Goal: Task Accomplishment & Management: Manage account settings

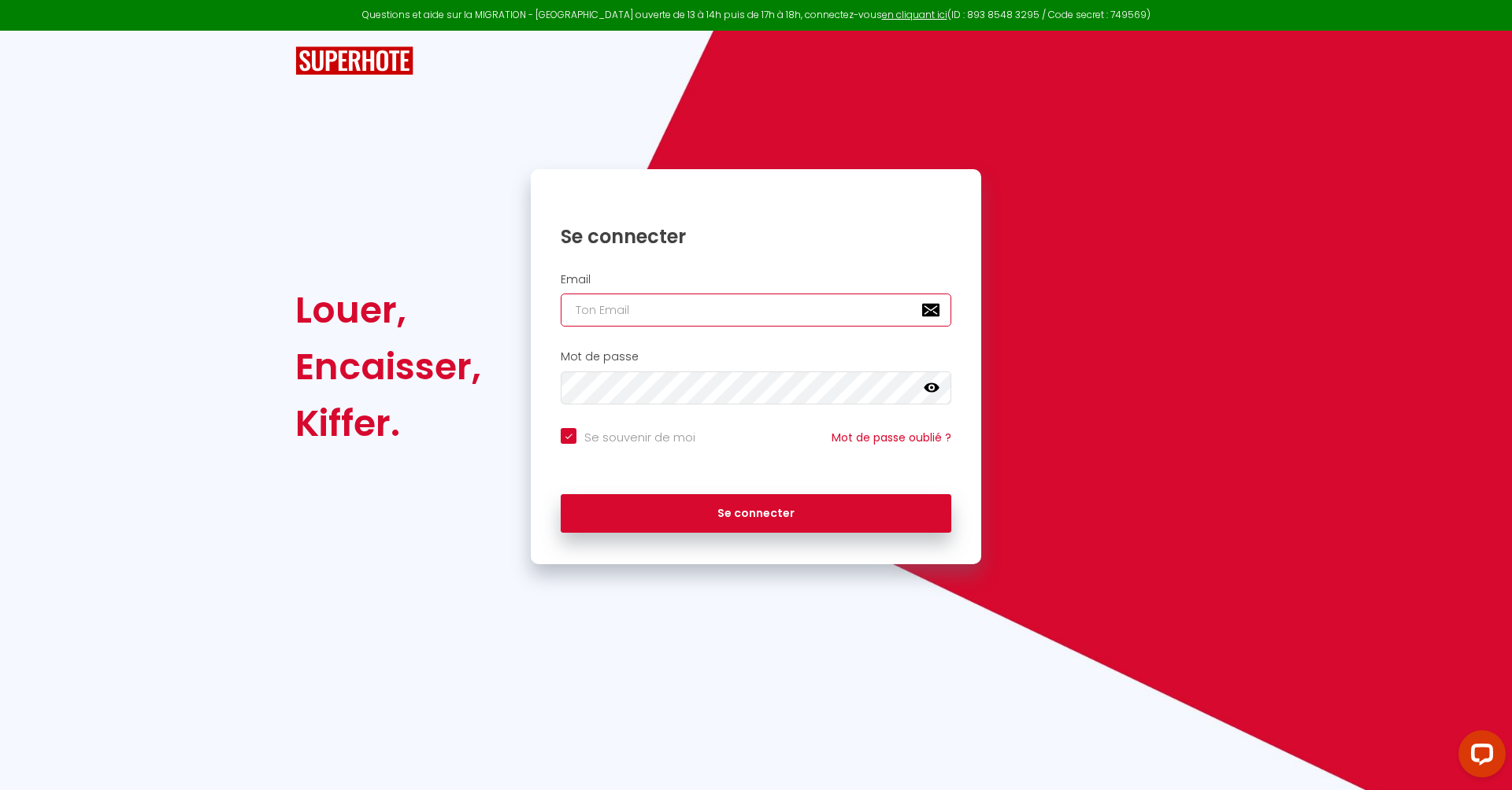
paste input "[EMAIL_ADDRESS][DOMAIN_NAME]"
type input "[EMAIL_ADDRESS][DOMAIN_NAME]"
checkbox input "true"
type input "[EMAIL_ADDRESS][DOMAIN_NAME]"
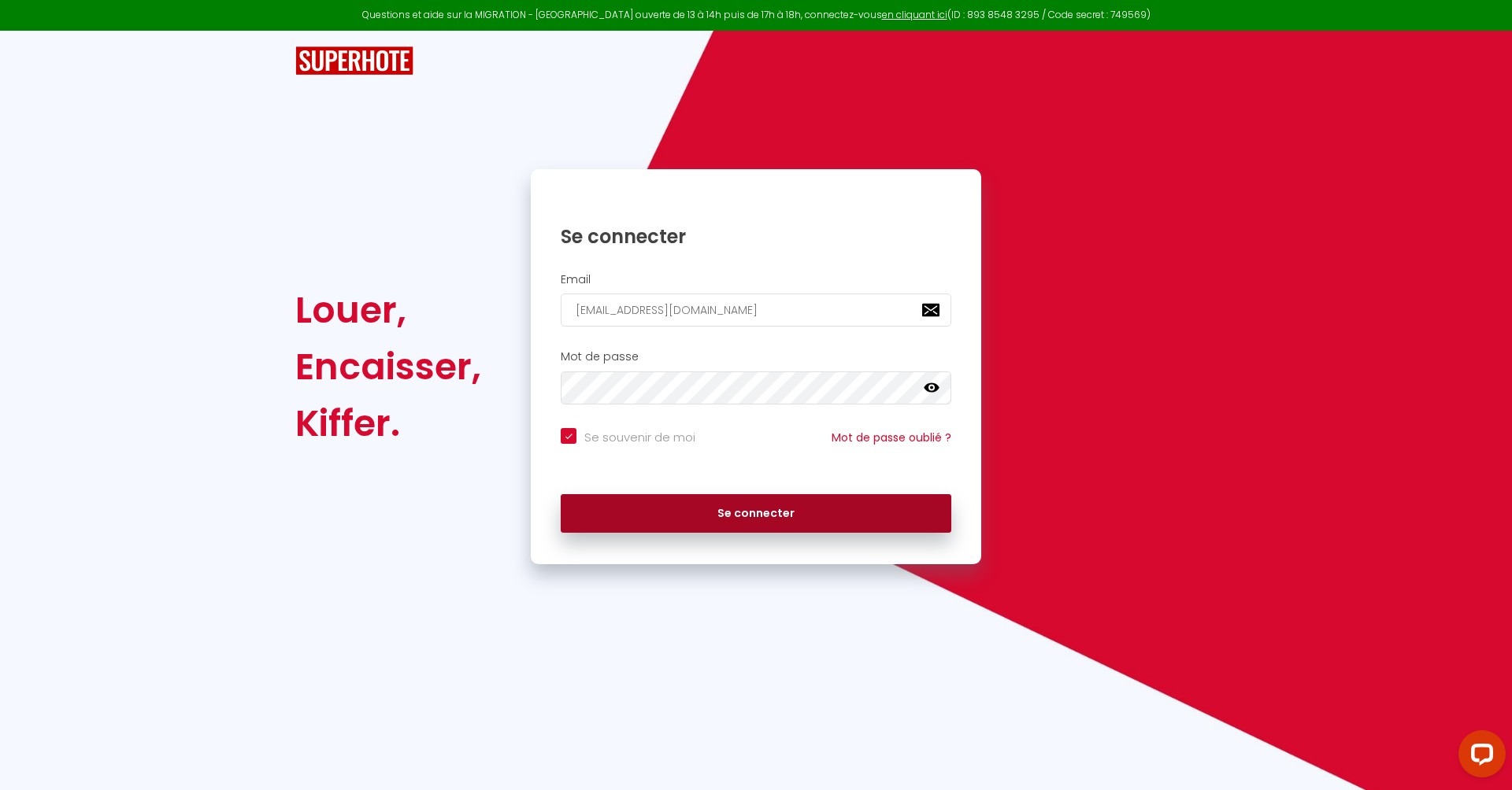
click at [661, 502] on button "Se connecter" at bounding box center [756, 513] width 390 height 39
checkbox input "true"
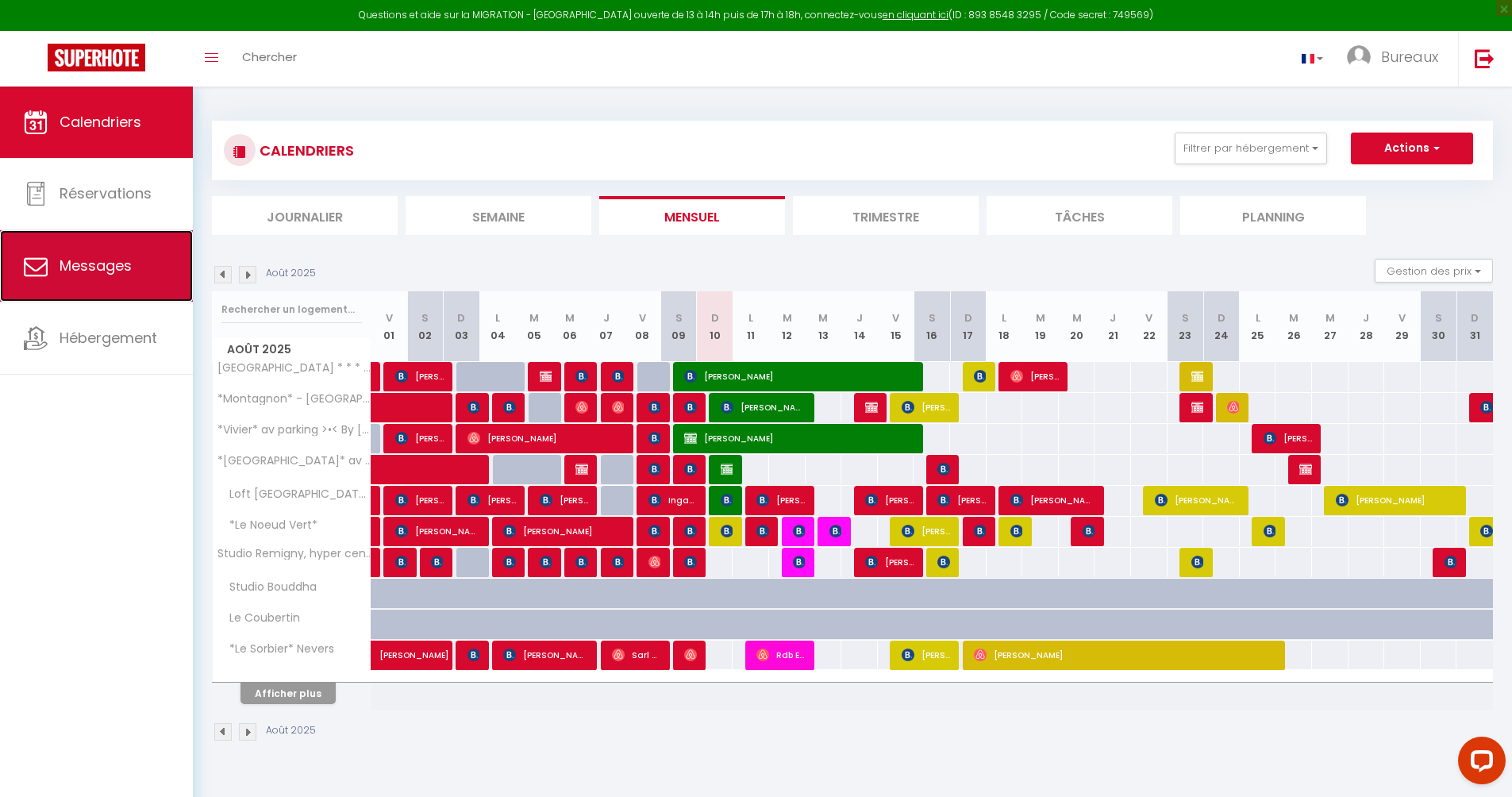
click at [121, 276] on span "Messages" at bounding box center [95, 265] width 73 height 20
select select "message"
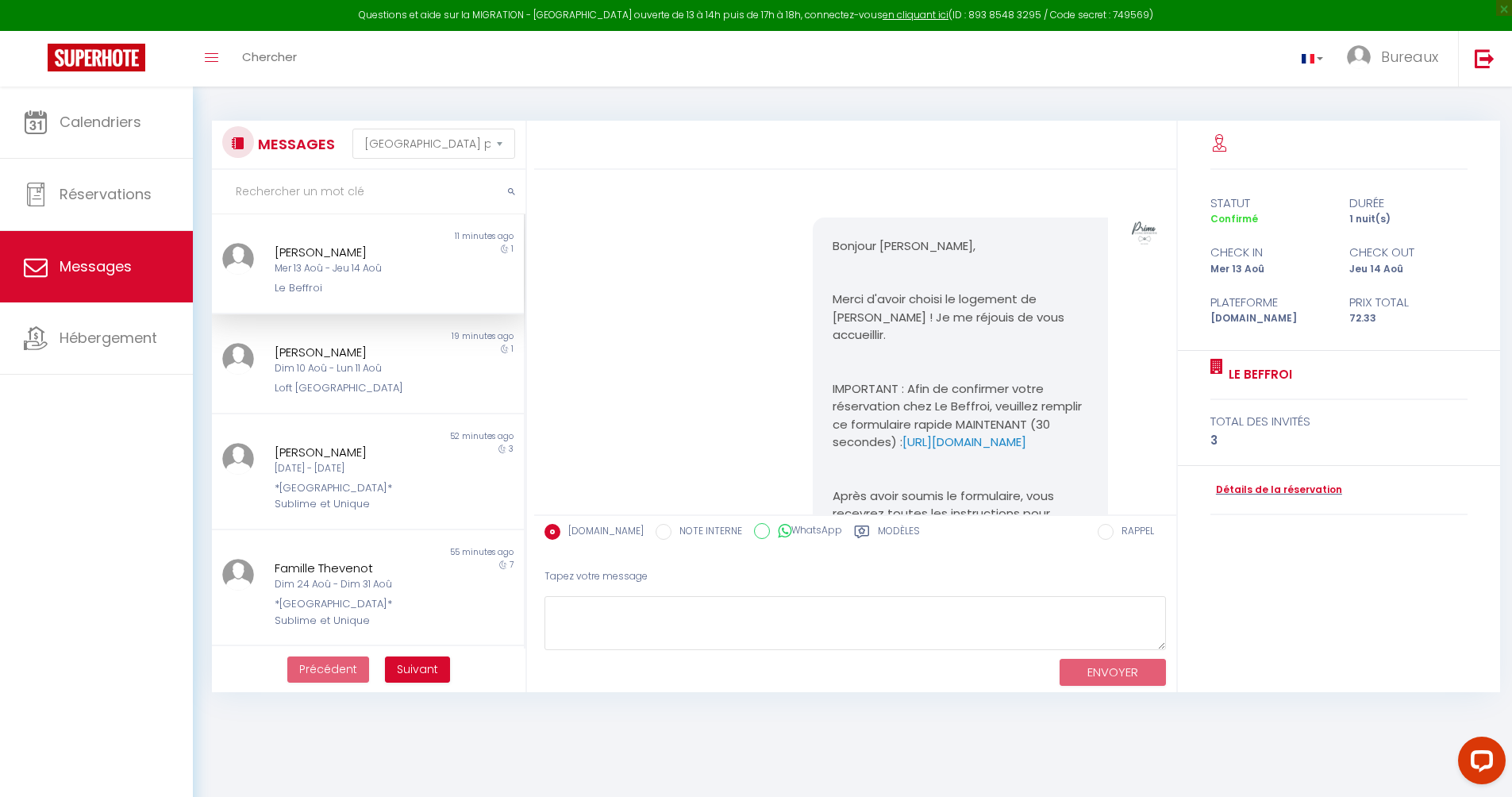
scroll to position [1436, 0]
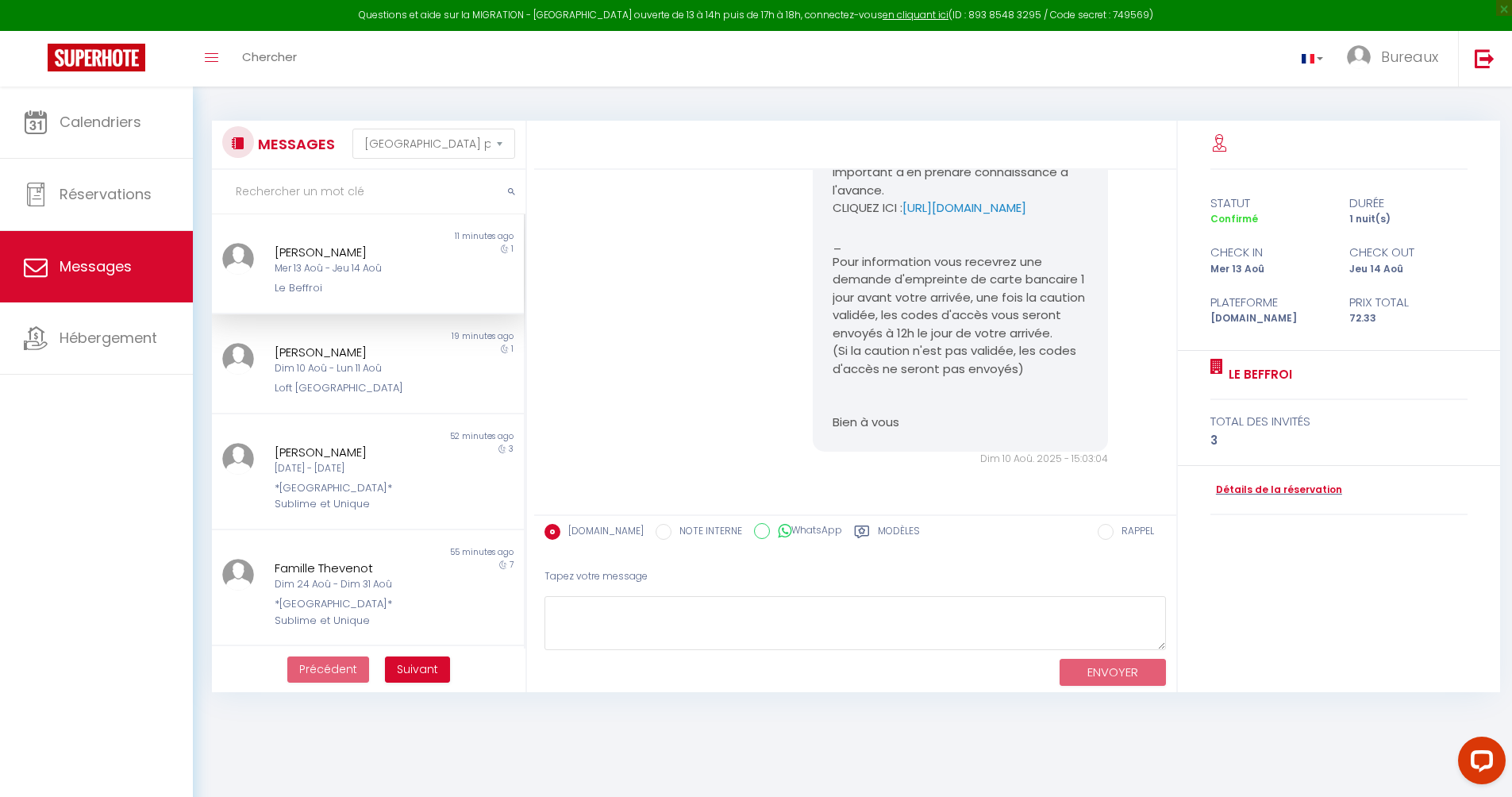
click at [321, 188] on input "text" at bounding box center [368, 192] width 313 height 45
type input "[PERSON_NAME]"
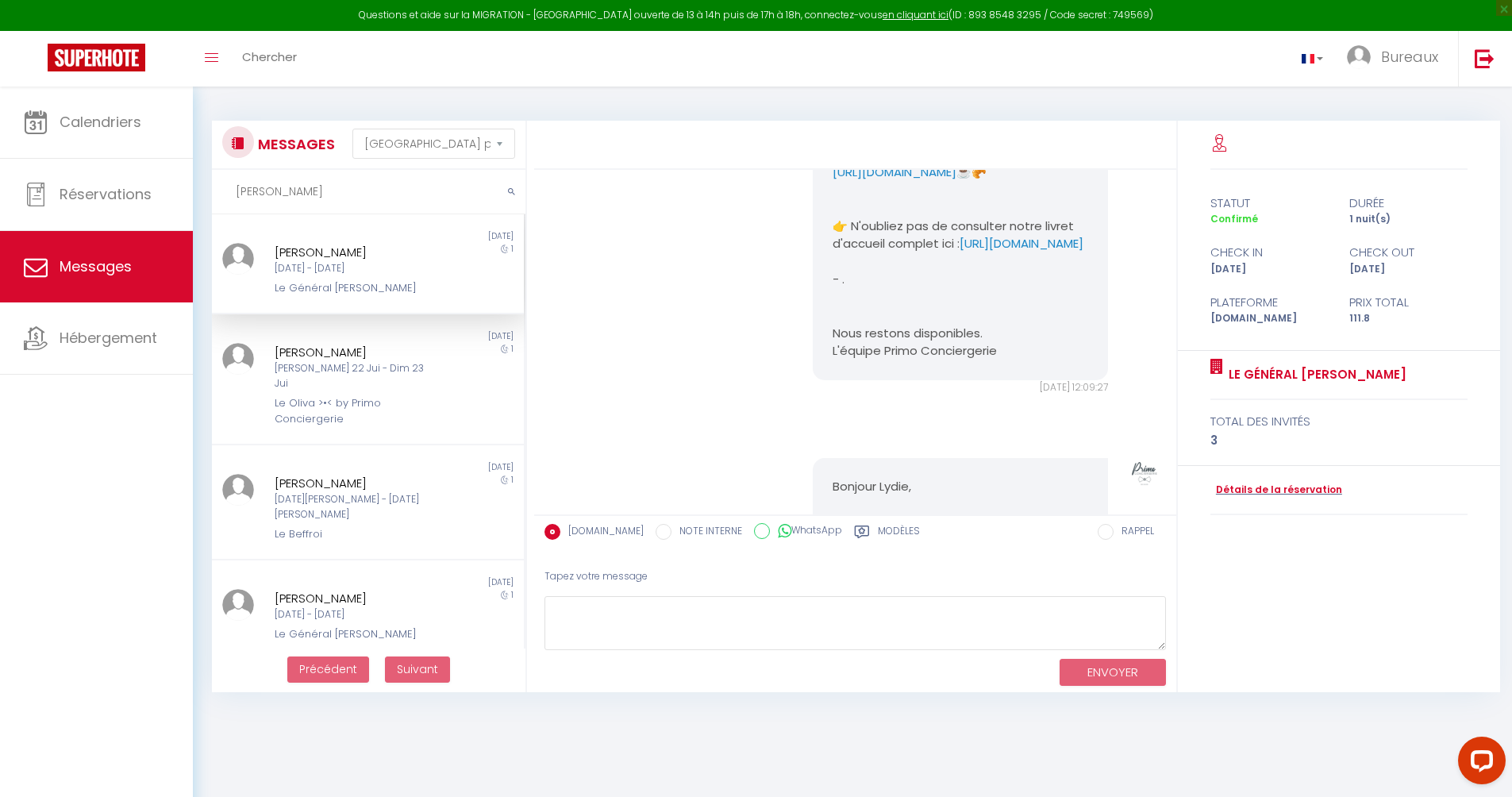
scroll to position [5163, 0]
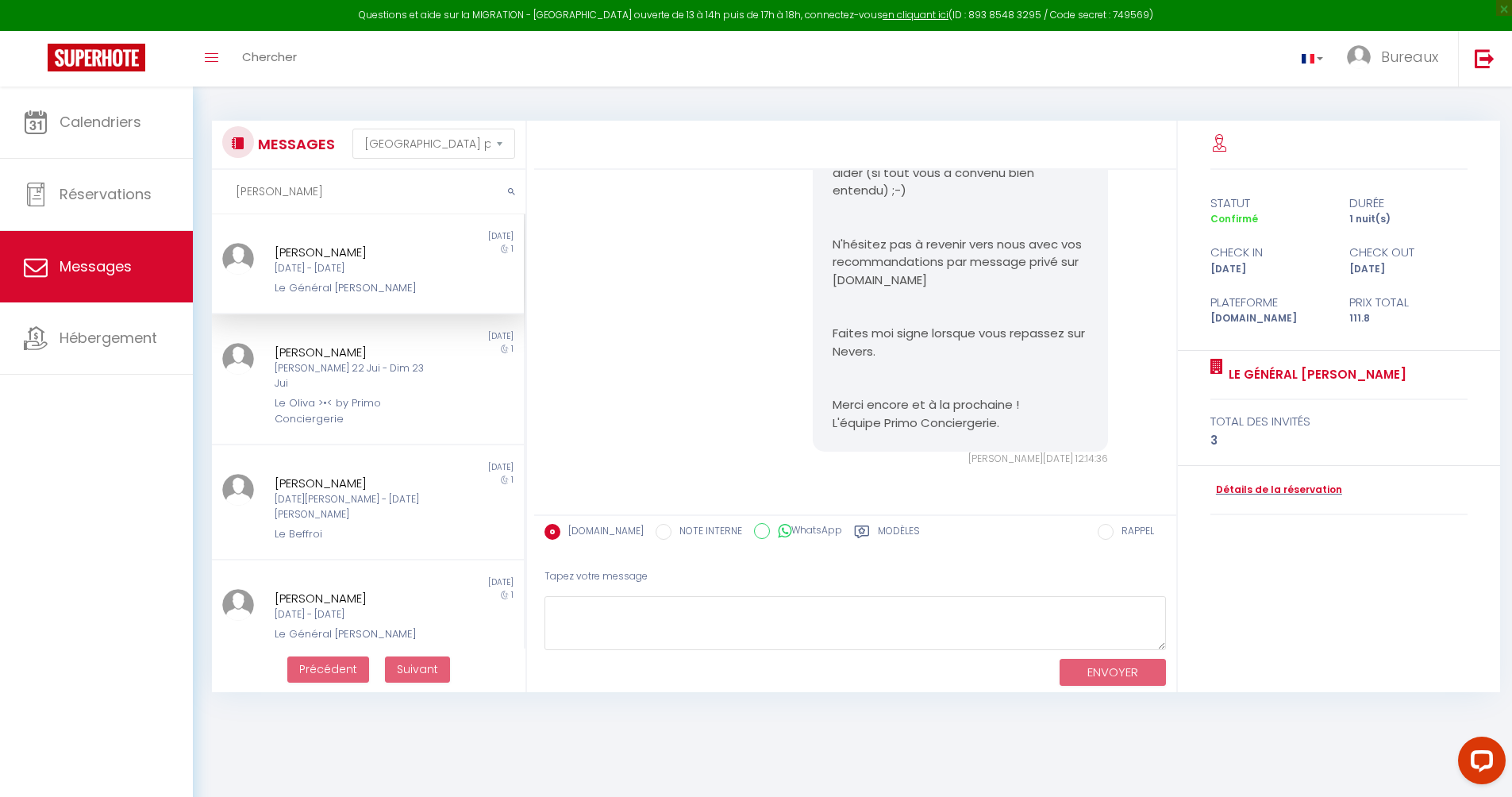
drag, startPoint x: 266, startPoint y: 197, endPoint x: 304, endPoint y: 150, distance: 60.4
click at [233, 184] on input "[PERSON_NAME]" at bounding box center [368, 192] width 313 height 45
paste input "Vrabarczyk"
type input "Vrabarczyk"
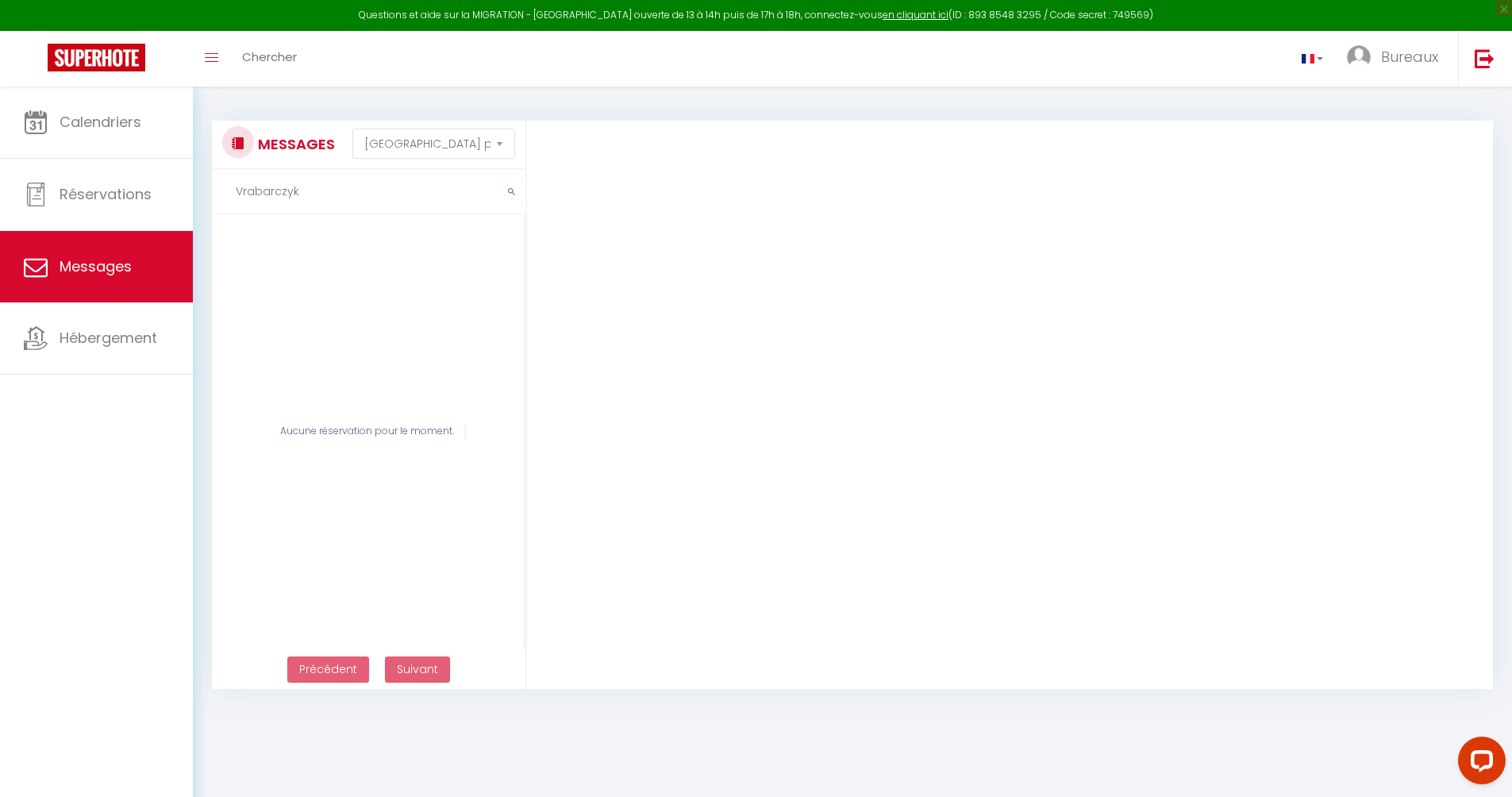
drag, startPoint x: 333, startPoint y: 193, endPoint x: 255, endPoint y: 178, distance: 79.4
click at [255, 178] on input "Vrabarczyk" at bounding box center [368, 192] width 313 height 45
paste input "Vrabarczyk"
click at [241, 193] on input "Vrabarczyk" at bounding box center [368, 192] width 313 height 45
click at [338, 192] on input "[PERSON_NAME]" at bounding box center [368, 192] width 313 height 45
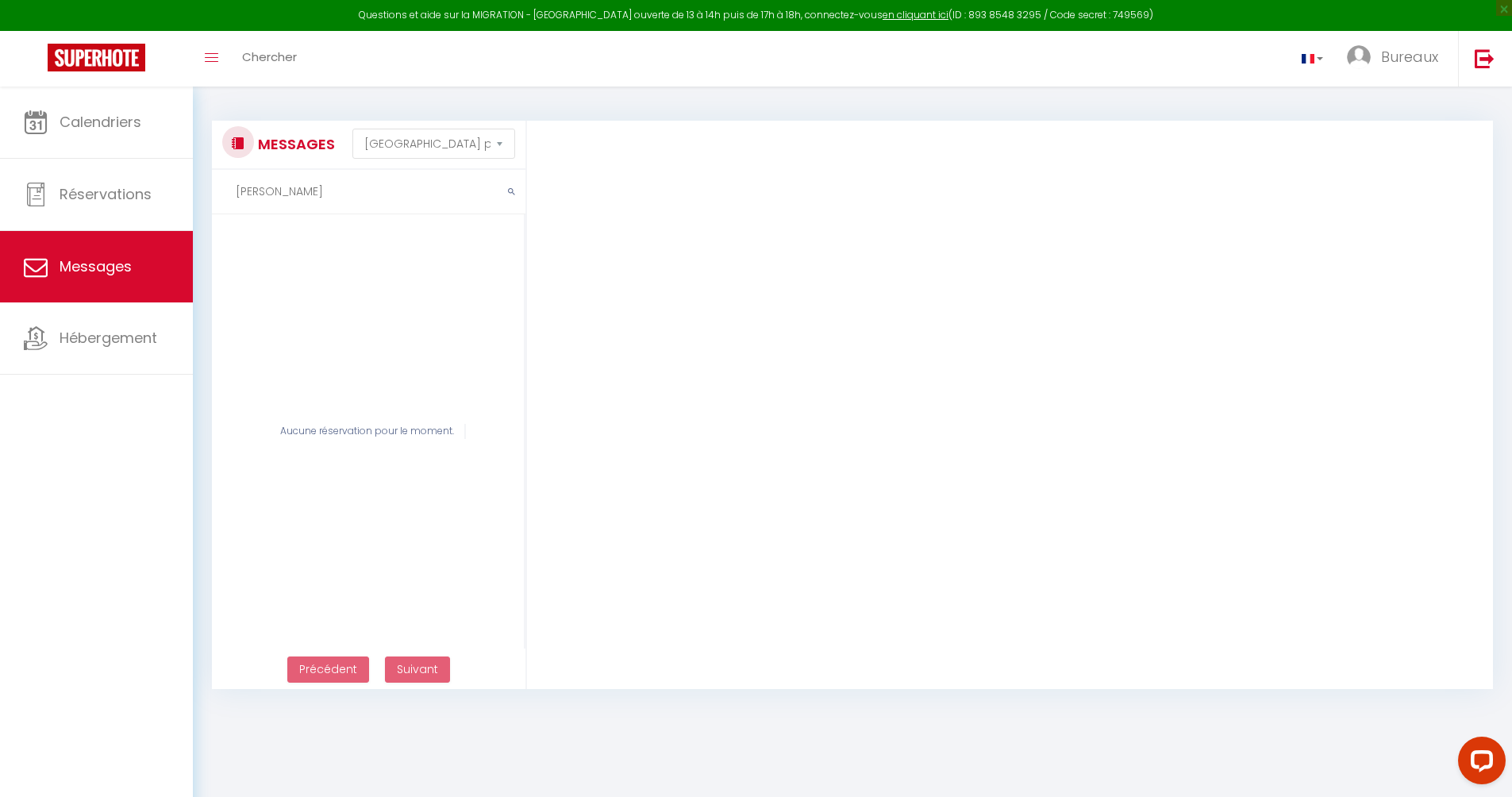
type input "[PERSON_NAME]"
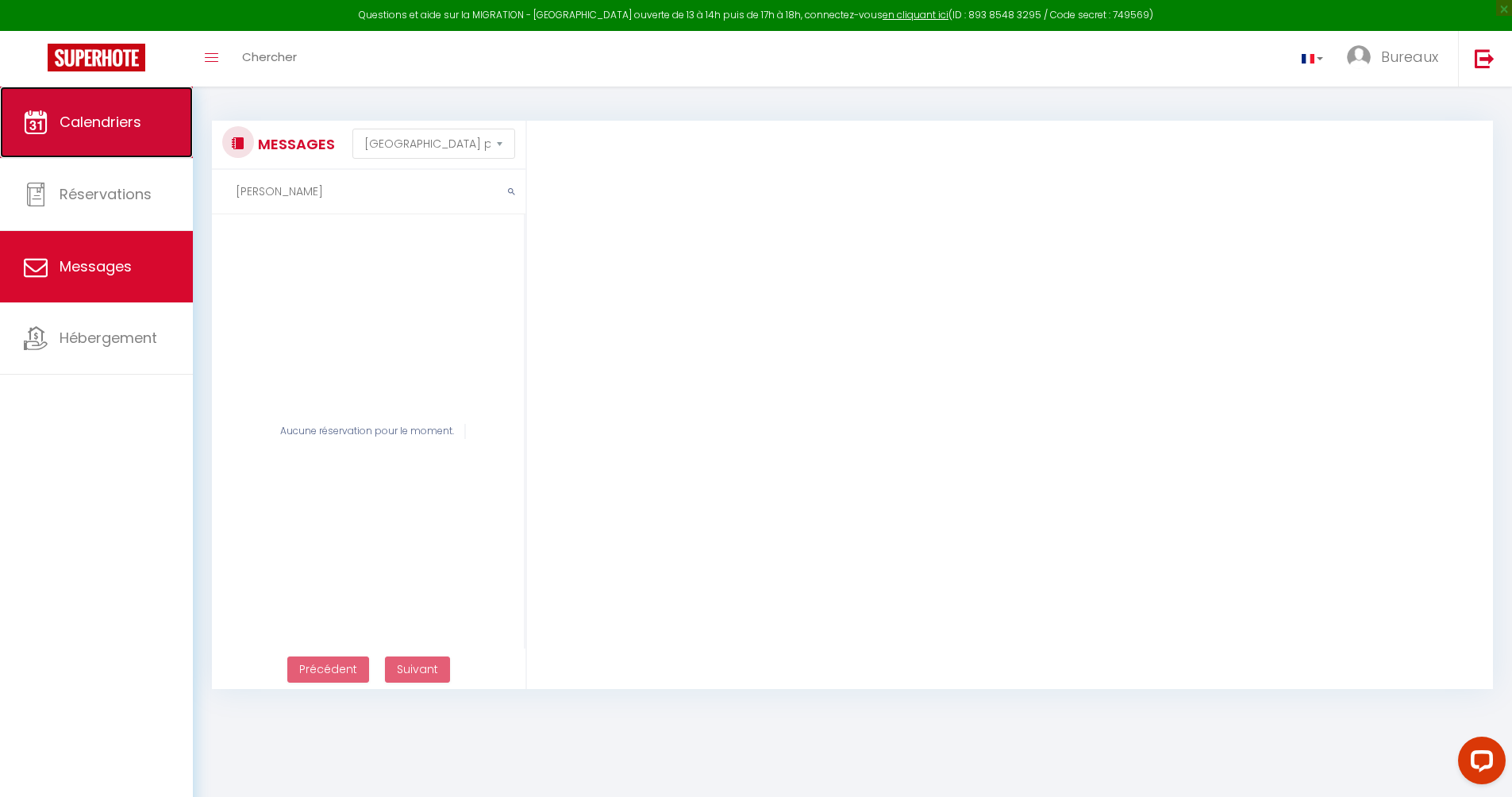
click at [93, 134] on link "Calendriers" at bounding box center [96, 122] width 193 height 72
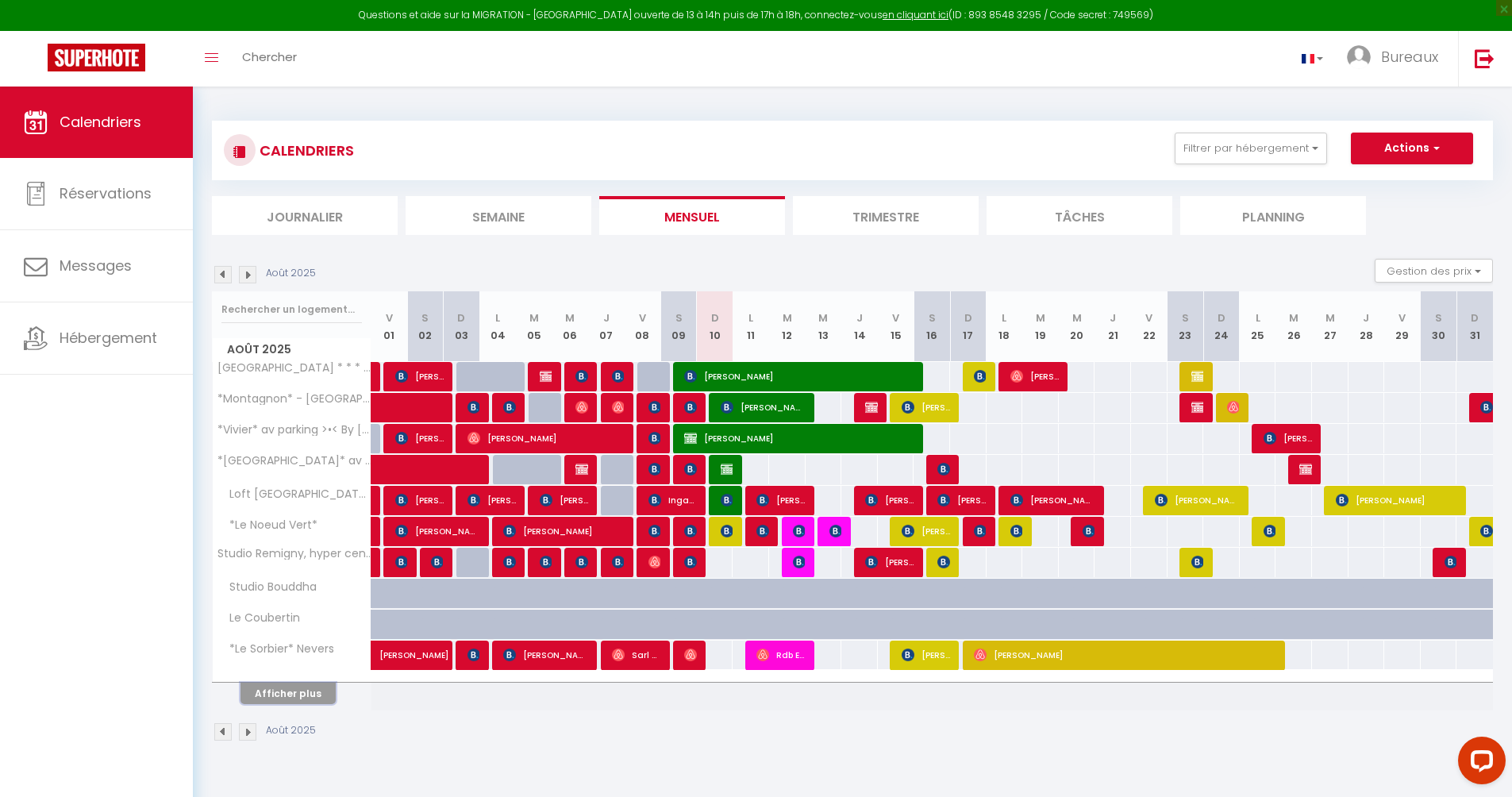
click at [268, 684] on button "Afficher plus" at bounding box center [288, 694] width 95 height 22
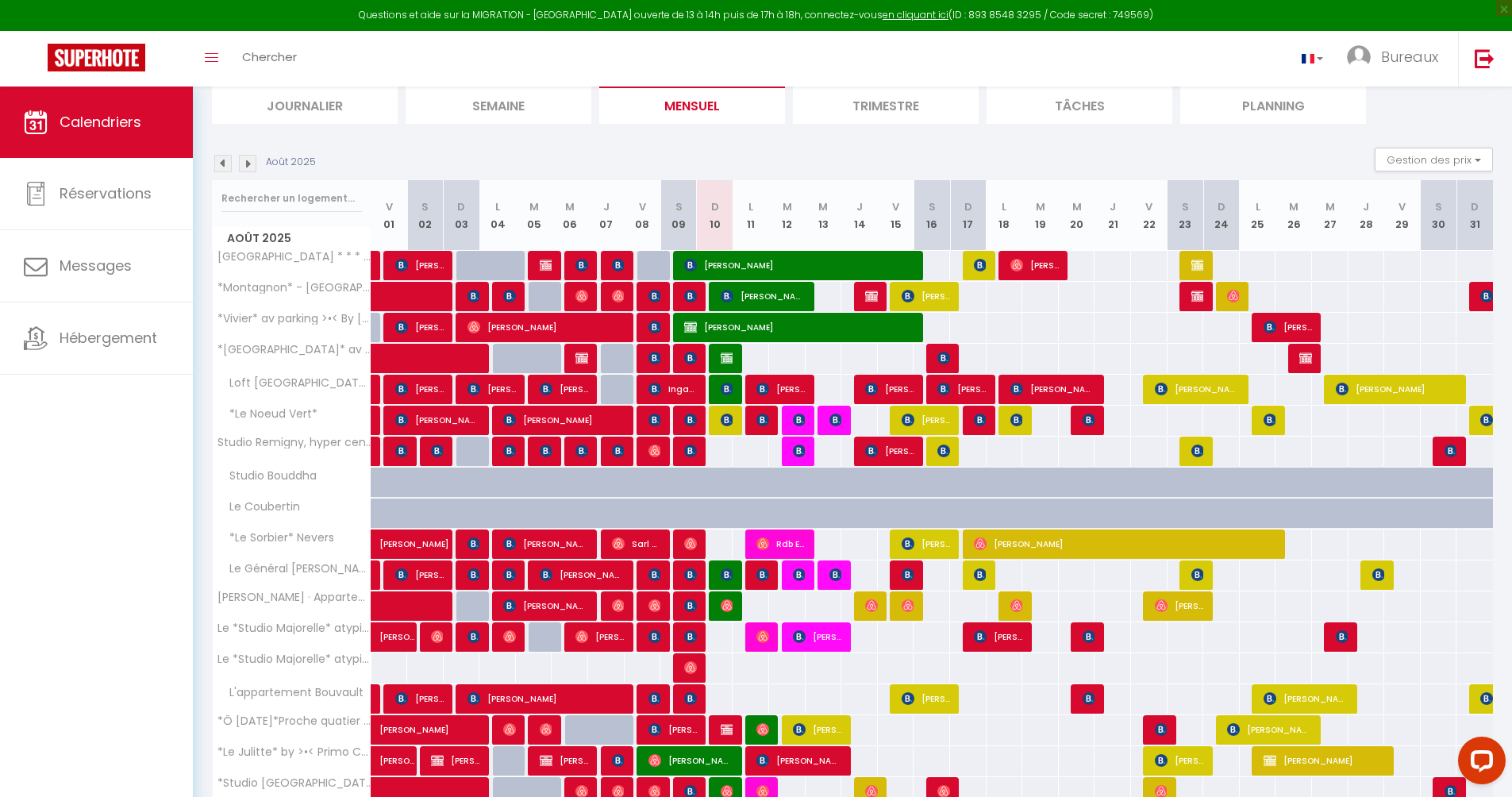
scroll to position [289, 0]
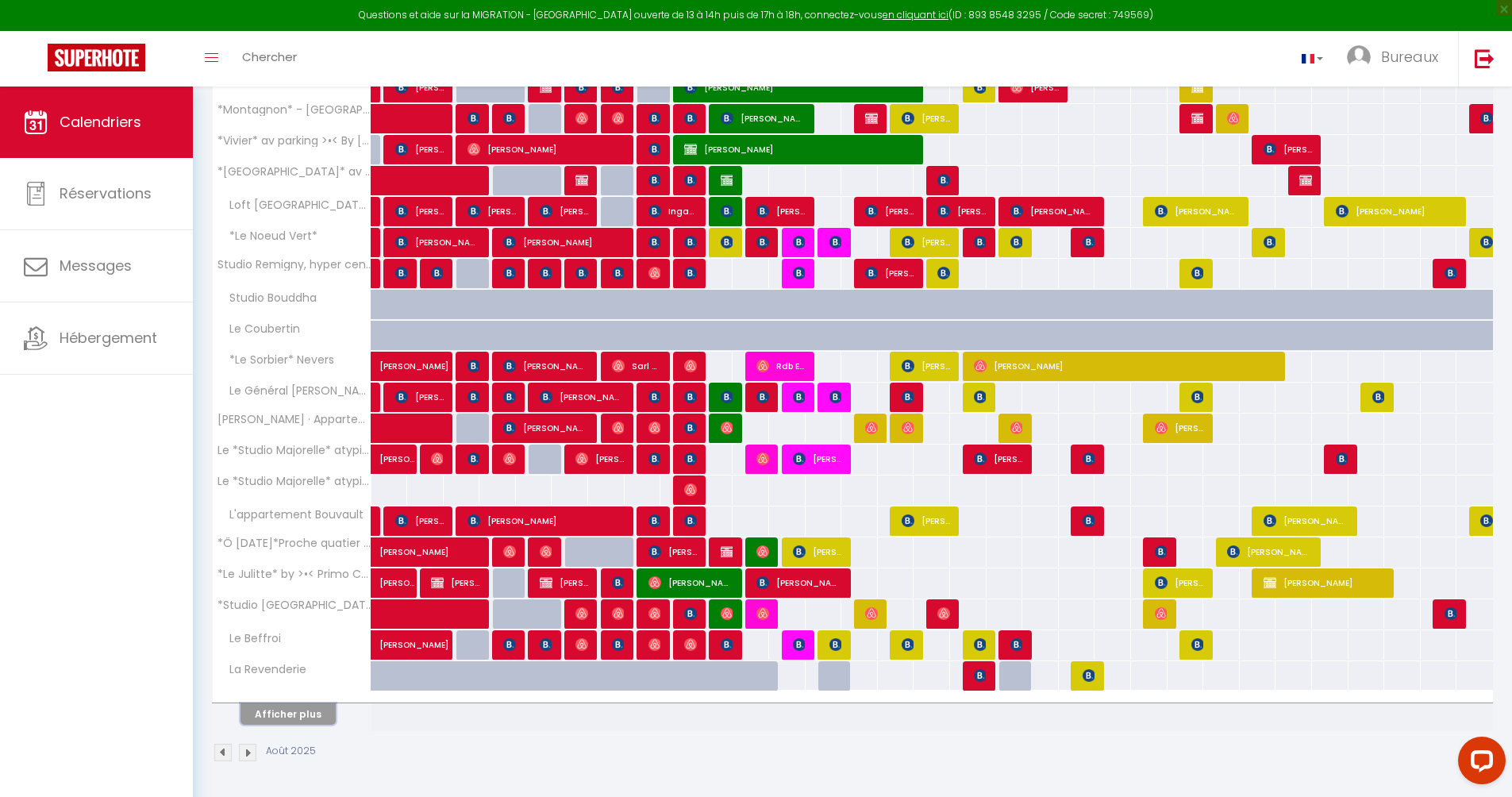
click at [252, 717] on button "Afficher plus" at bounding box center [288, 714] width 95 height 22
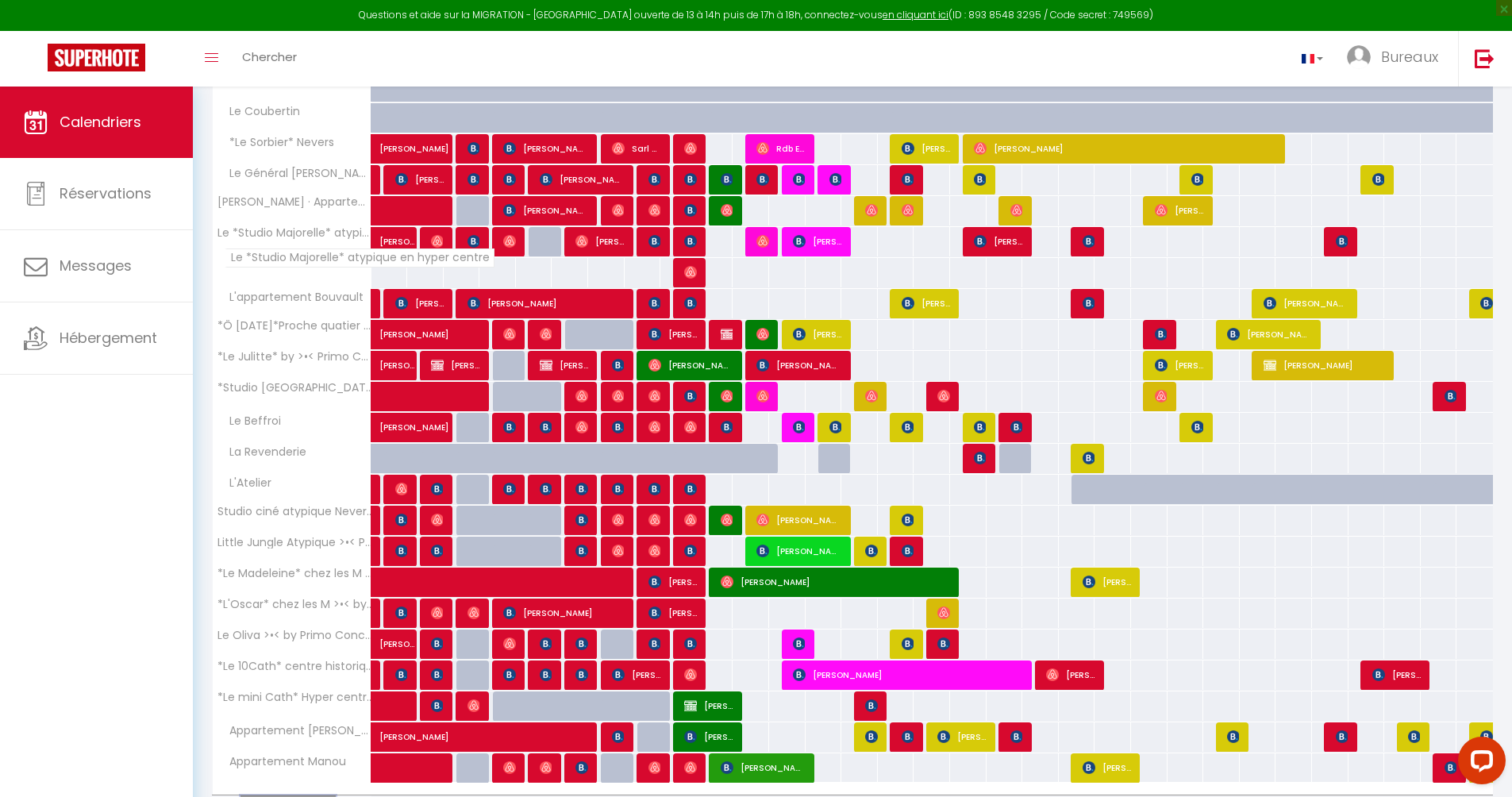
scroll to position [598, 0]
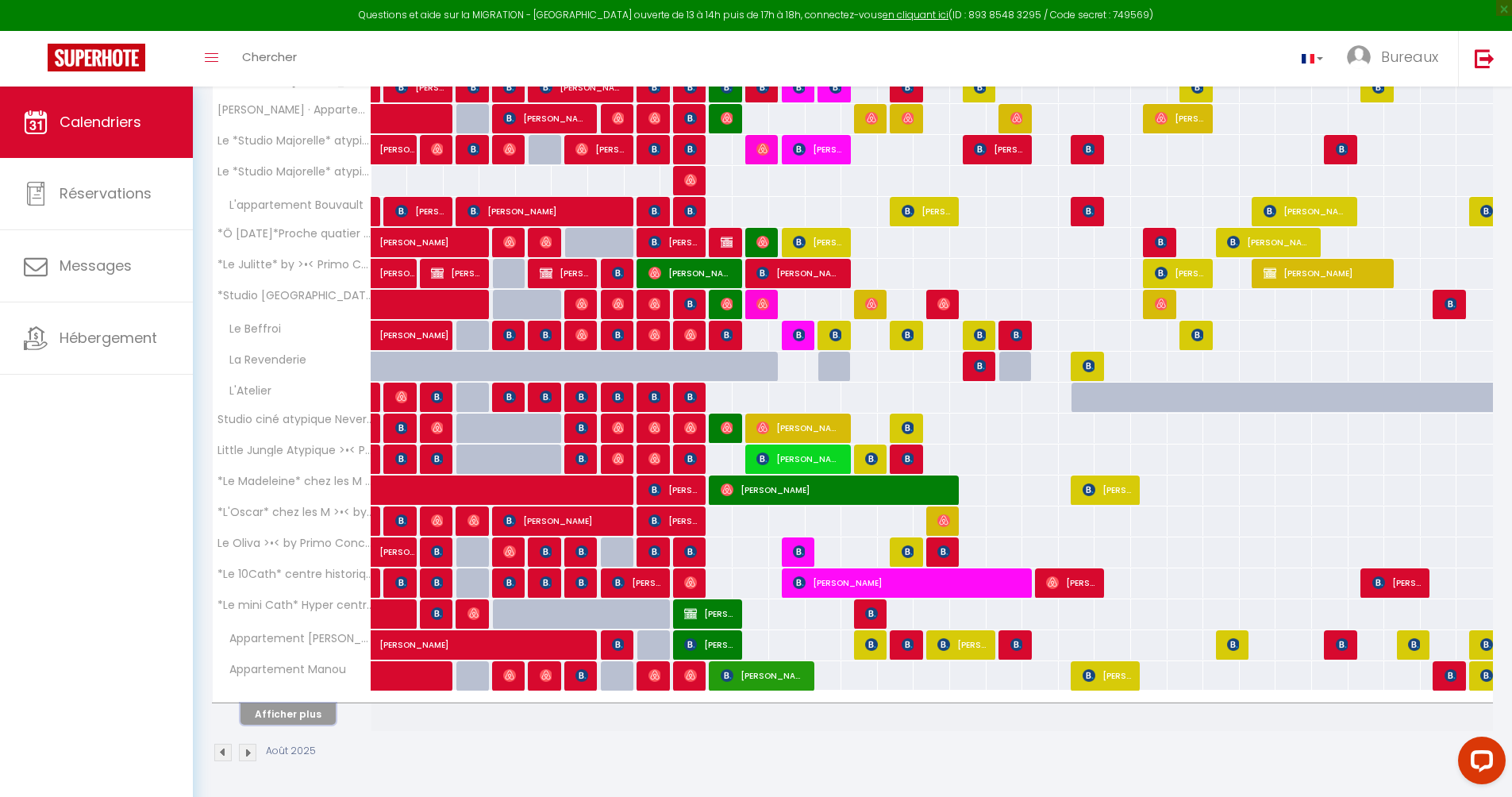
click at [273, 711] on button "Afficher plus" at bounding box center [288, 714] width 95 height 22
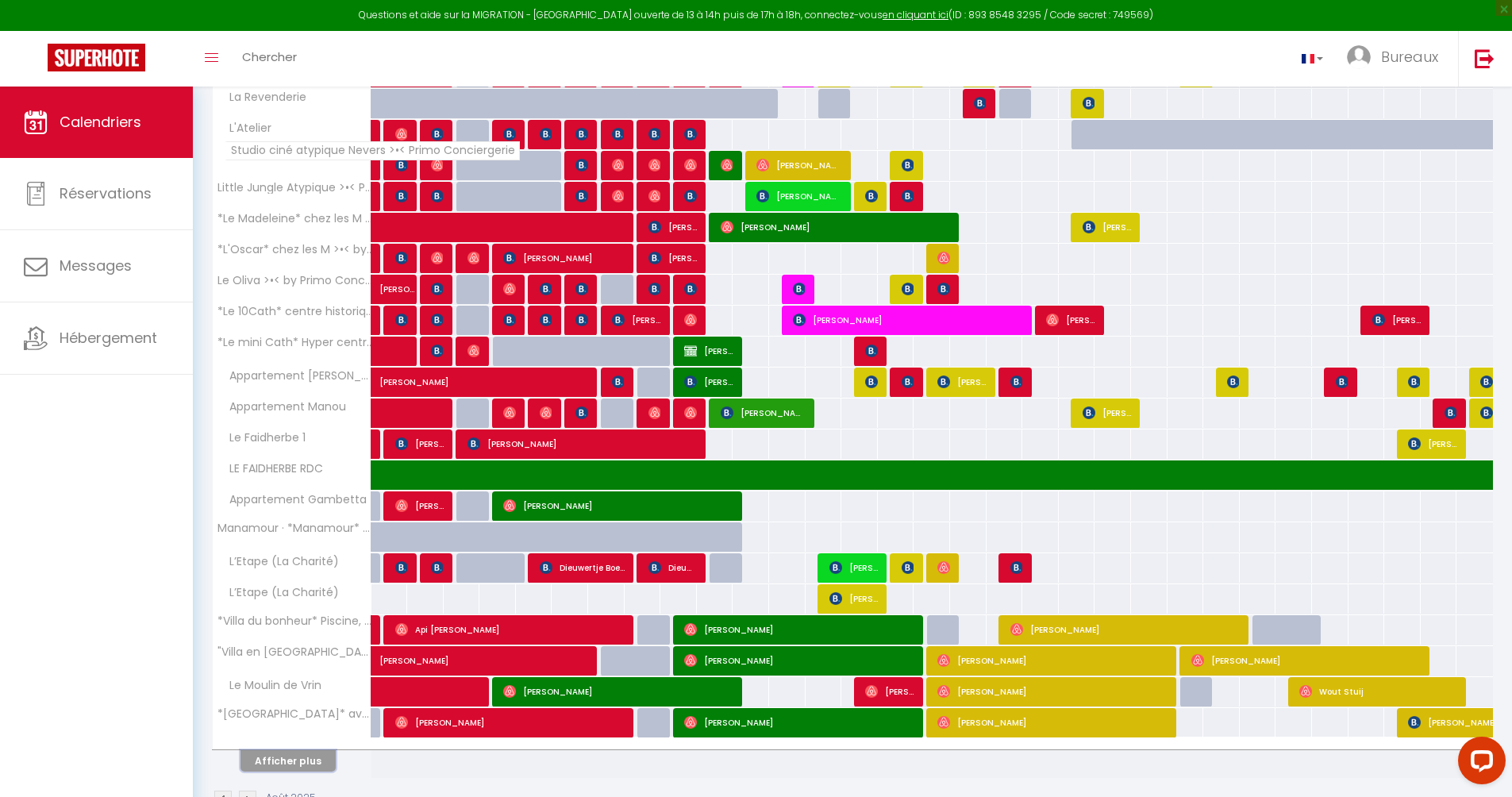
scroll to position [908, 0]
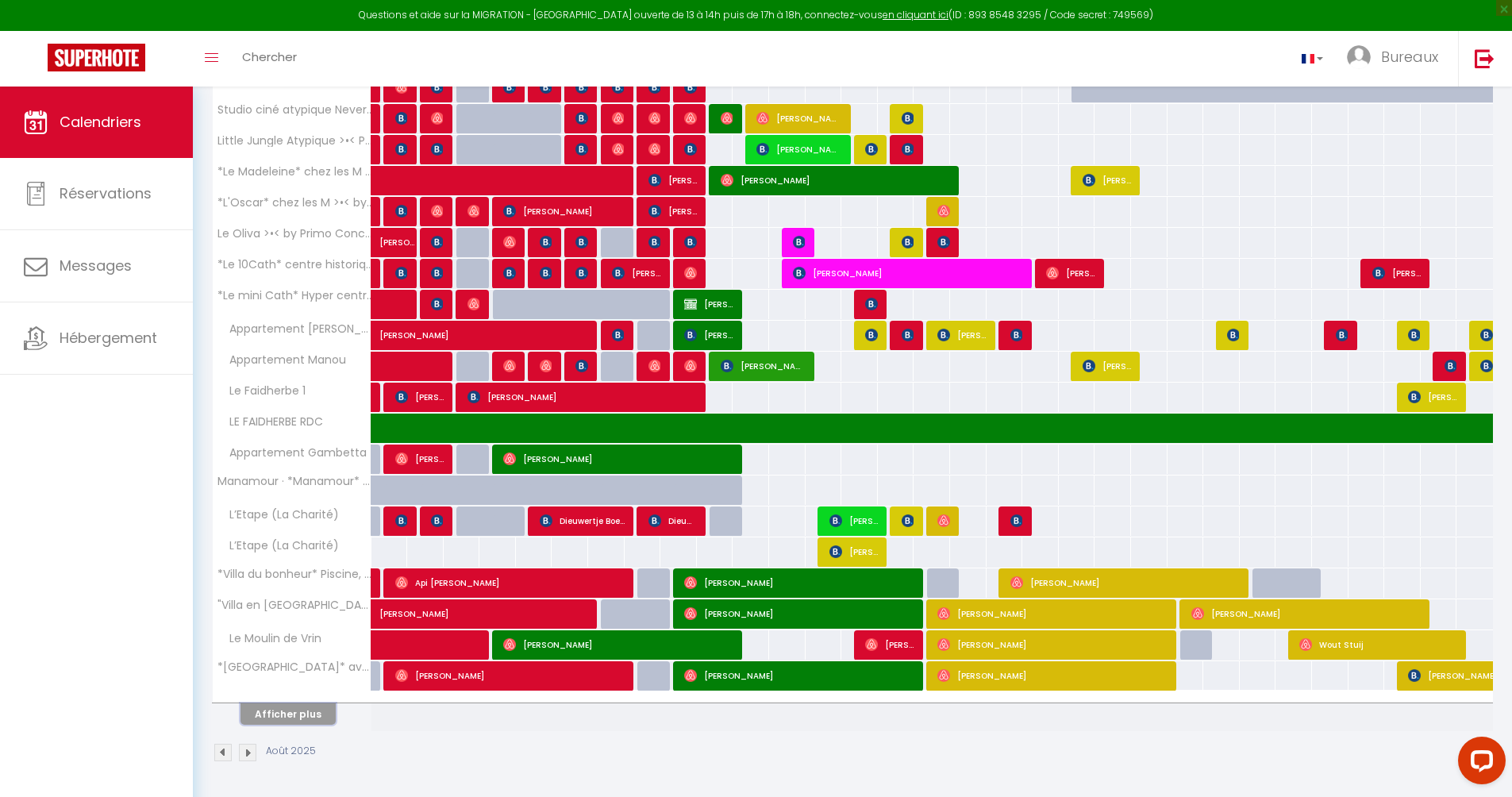
click at [301, 715] on button "Afficher plus" at bounding box center [288, 714] width 95 height 22
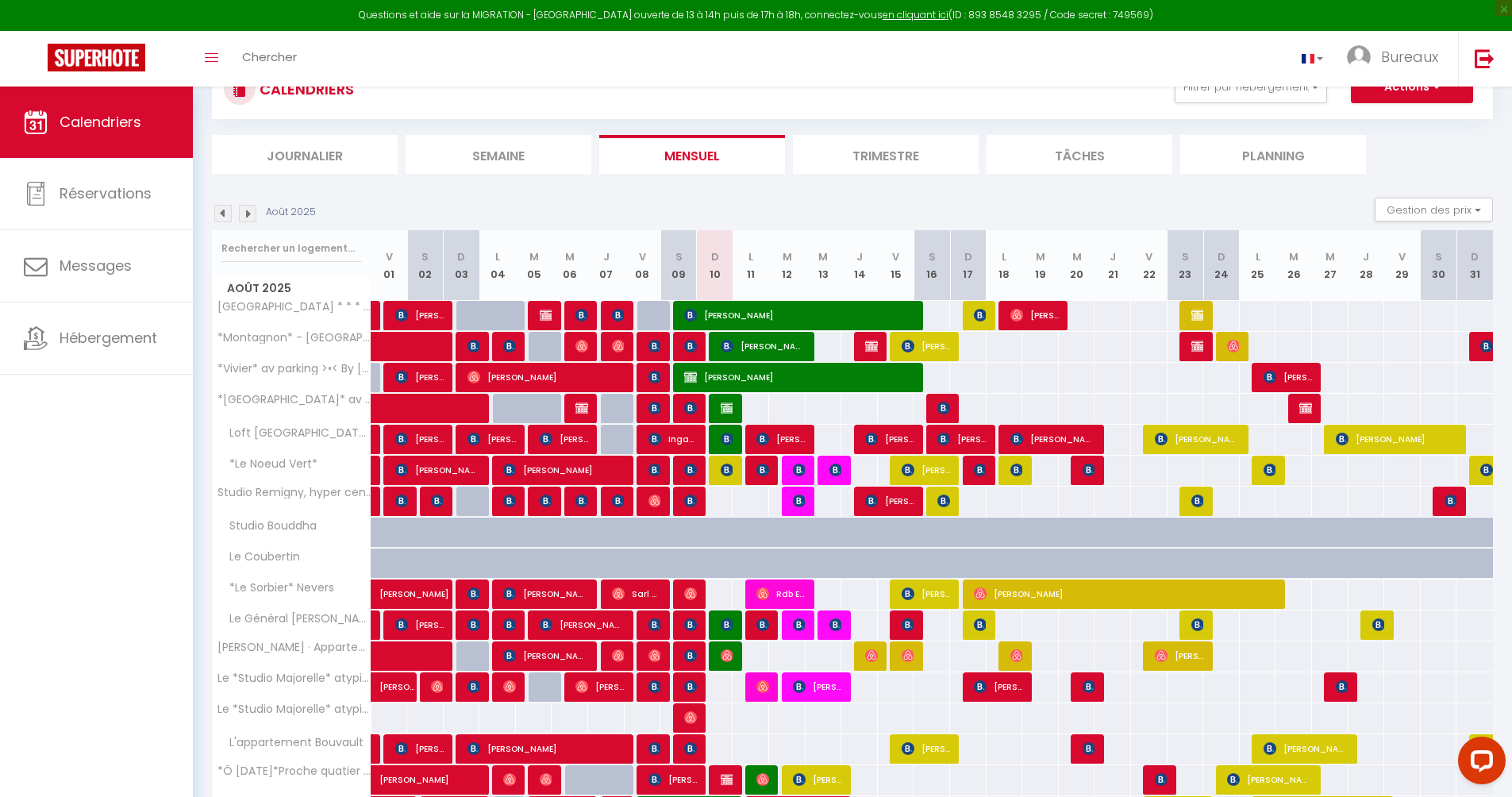
scroll to position [95, 0]
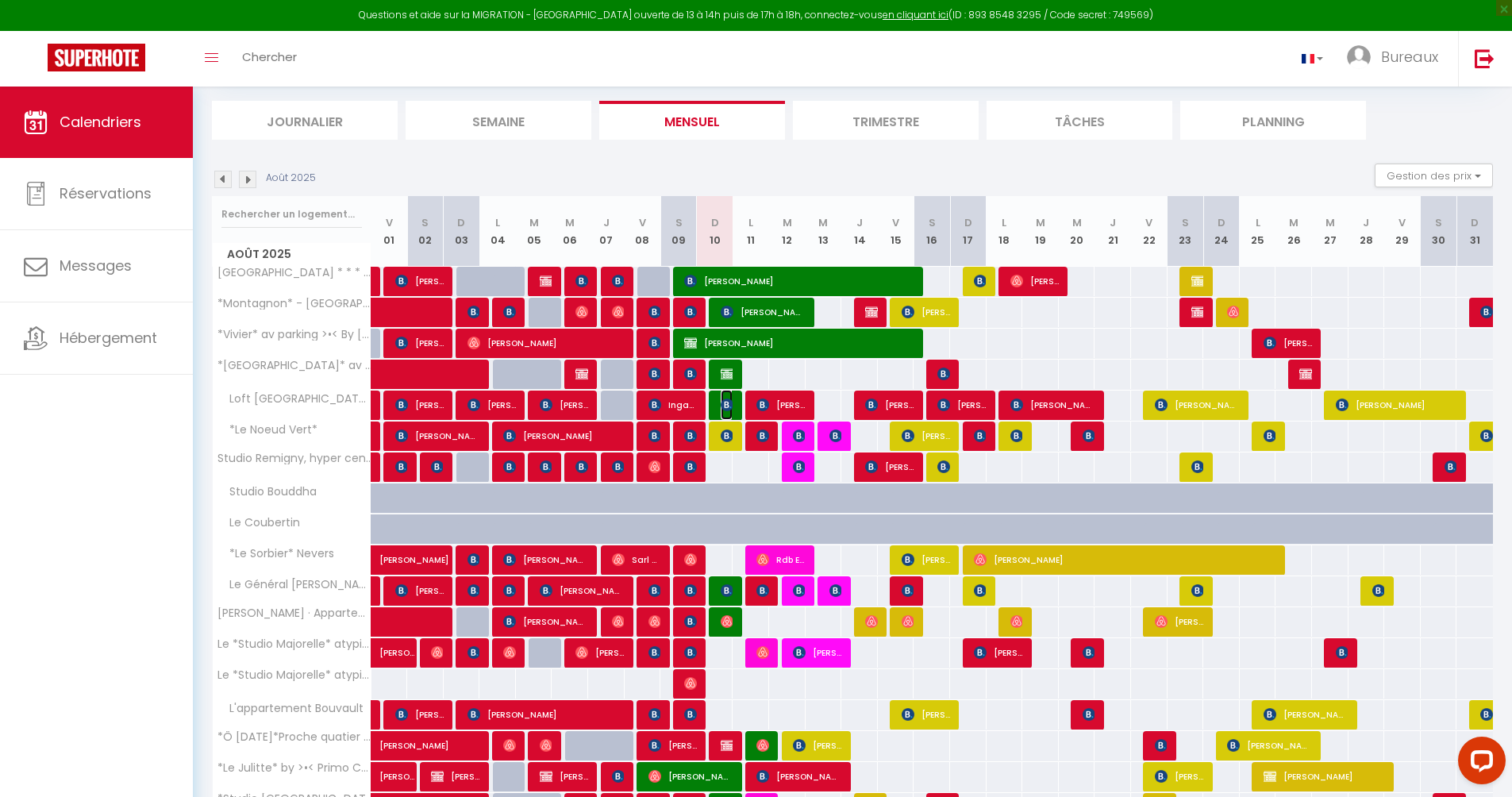
click at [725, 409] on img at bounding box center [727, 405] width 13 height 13
select select "OK"
select select "1"
select select "0"
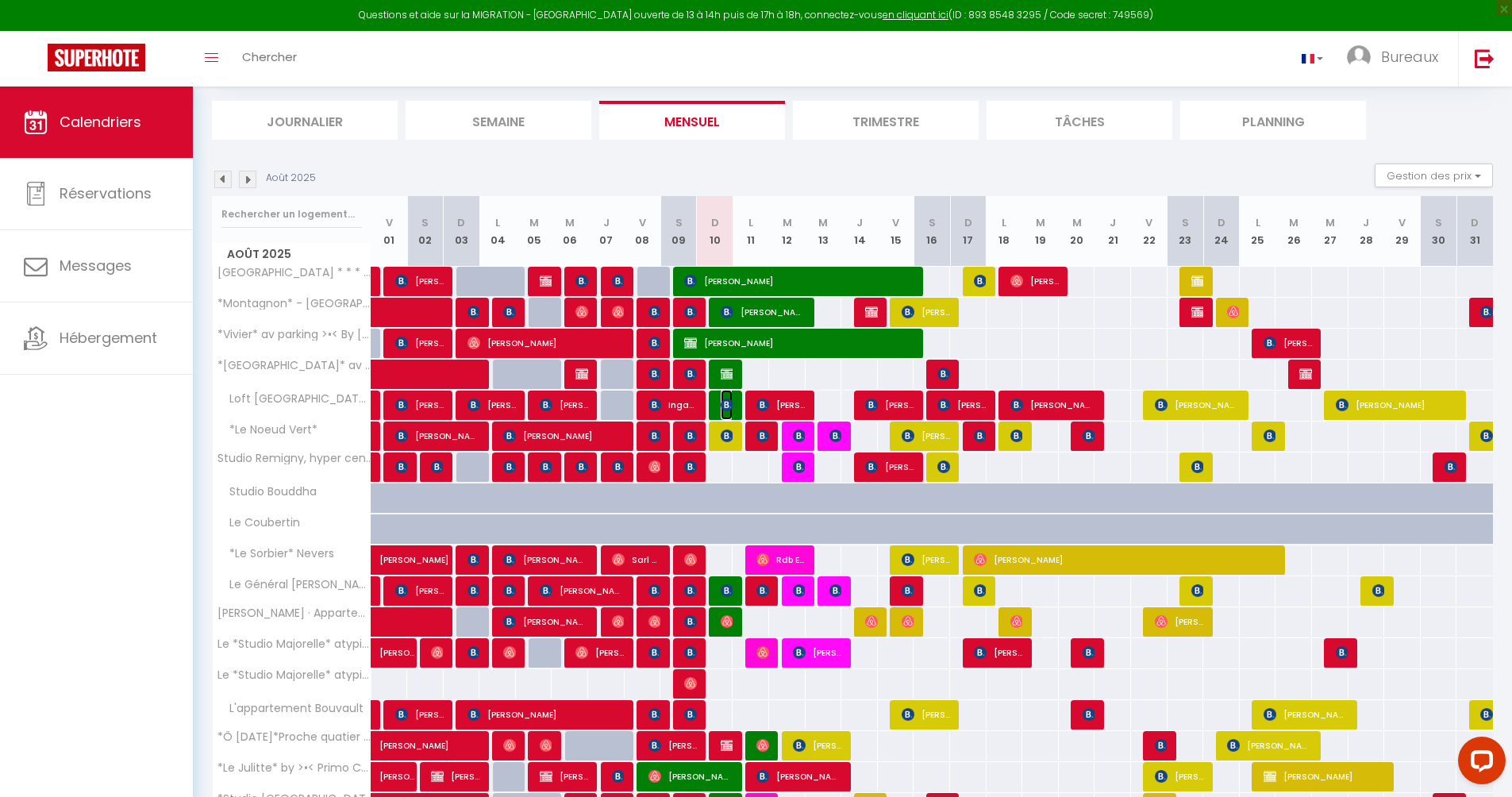
select select "1"
select select
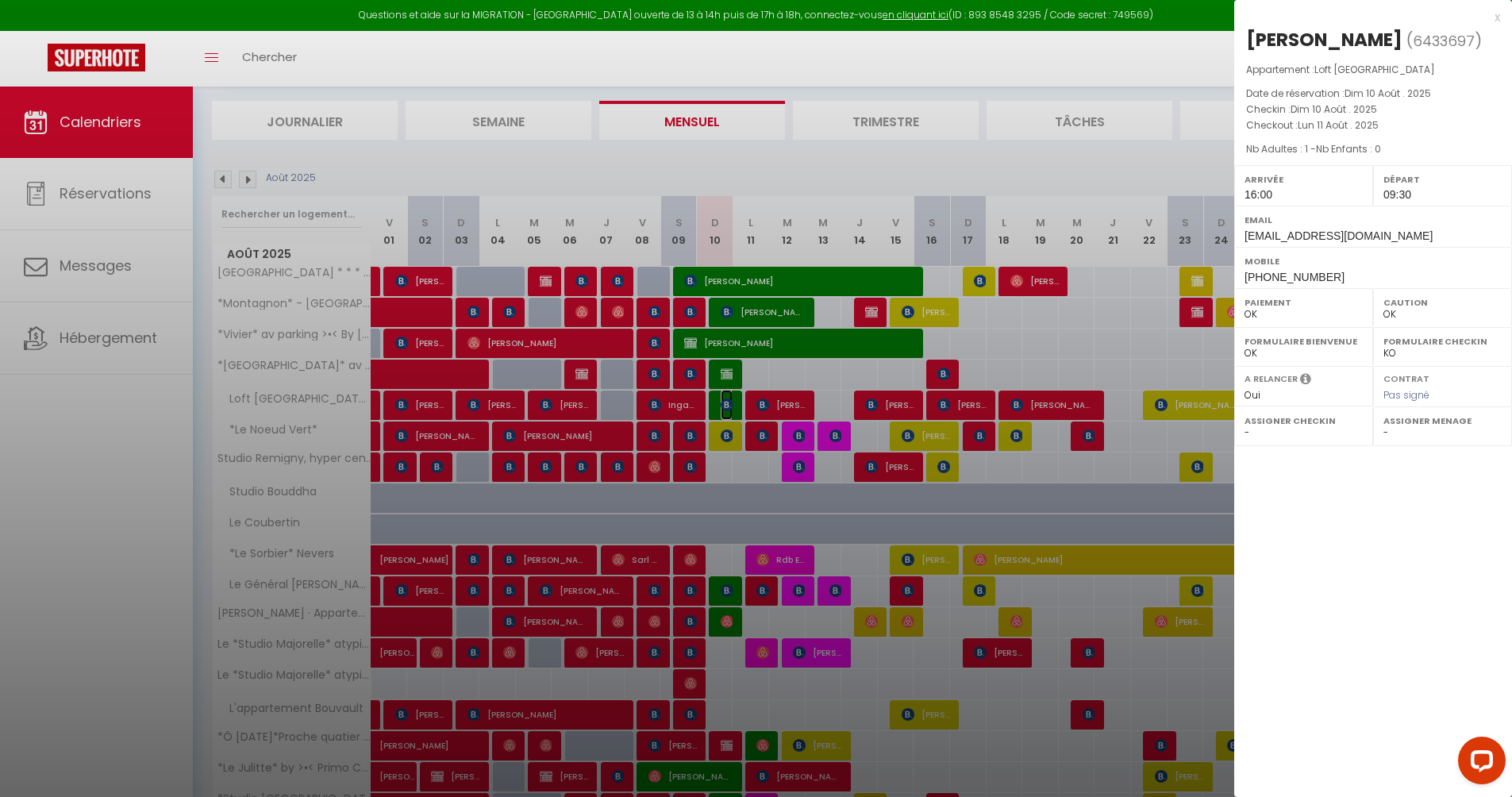
select select "15553"
click at [722, 434] on div at bounding box center [756, 398] width 1512 height 797
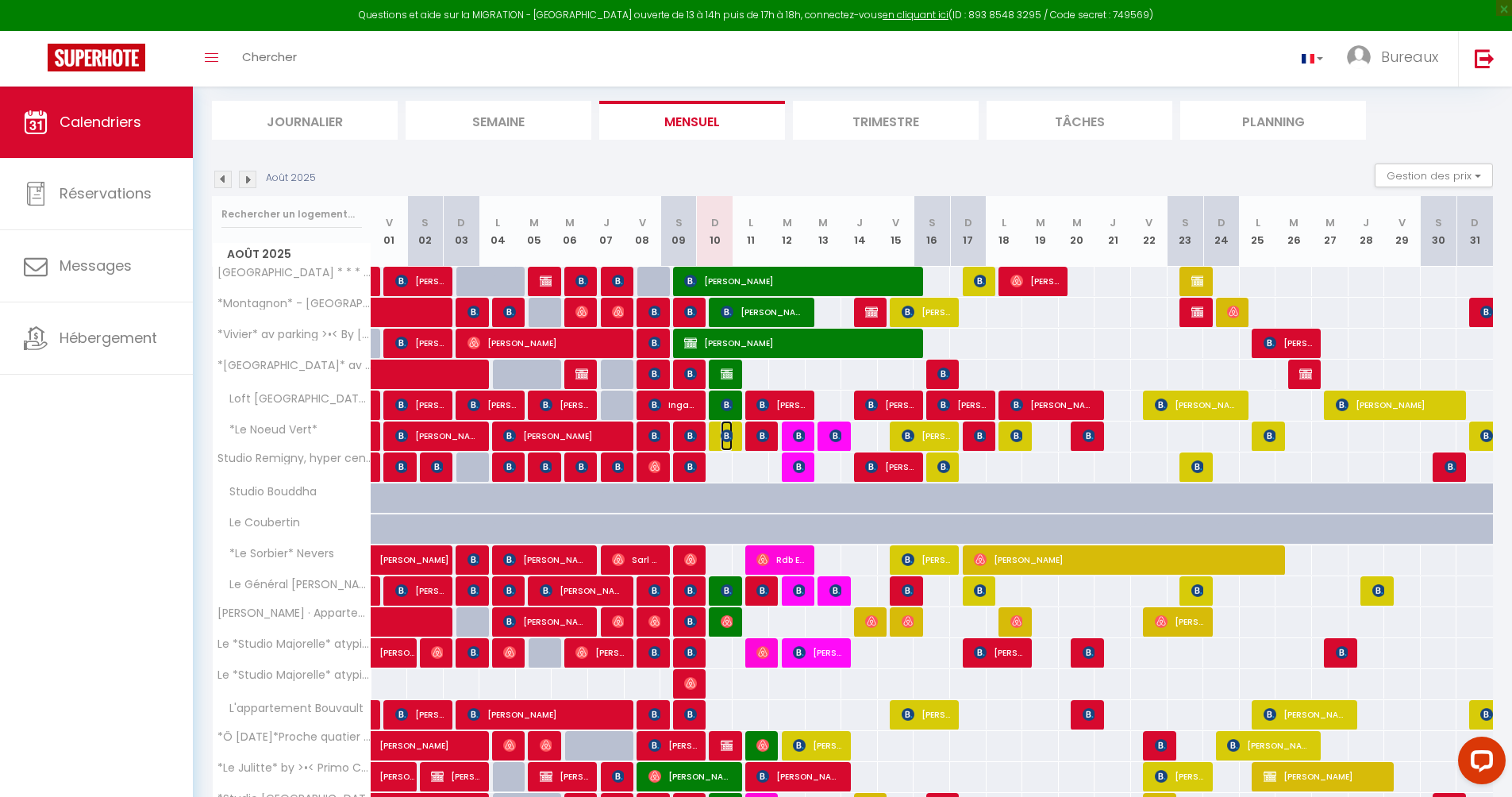
click at [721, 433] on img at bounding box center [727, 436] width 13 height 13
select select "KO"
select select "50844"
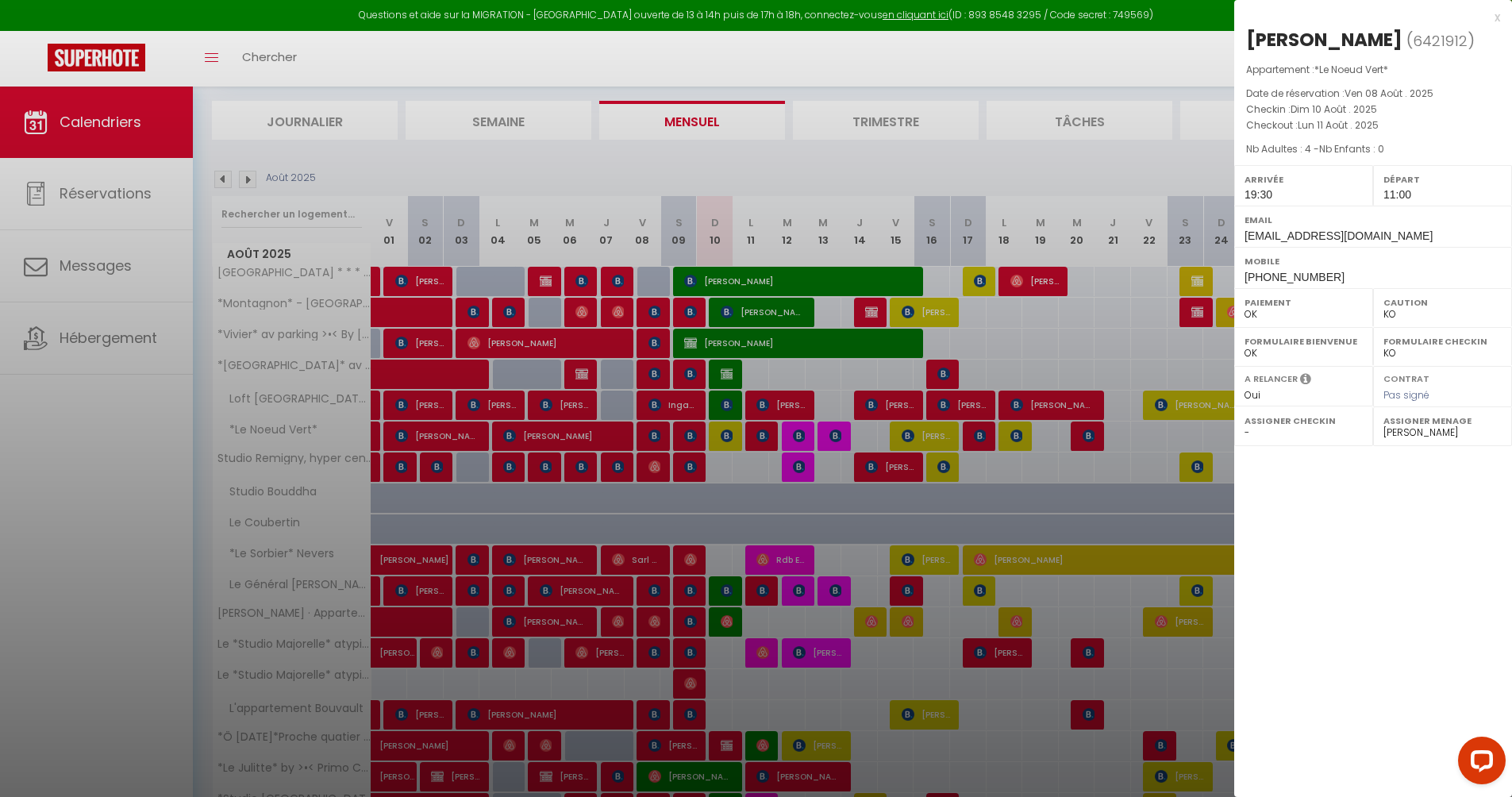
click at [721, 433] on div at bounding box center [756, 398] width 1512 height 797
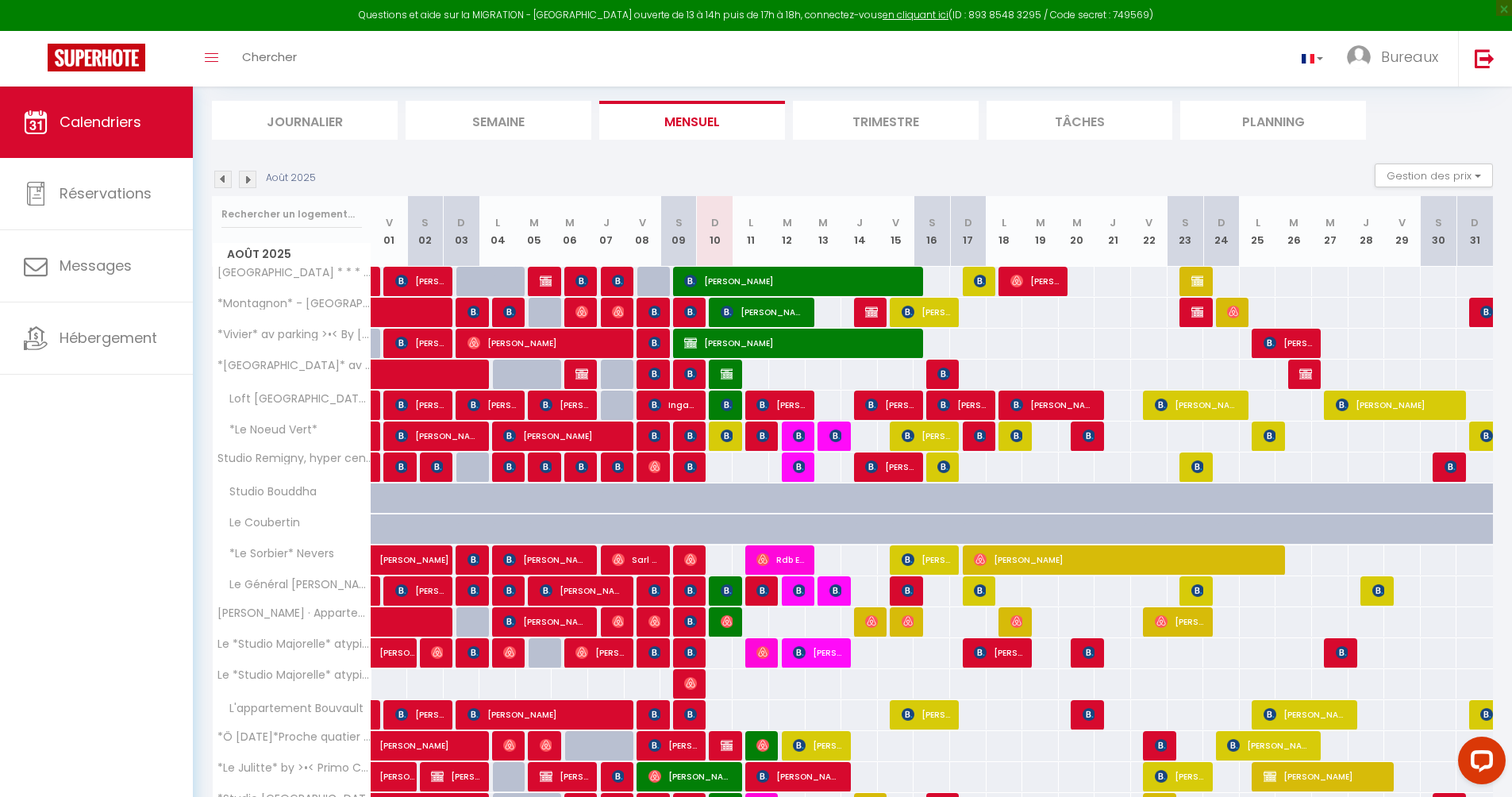
scroll to position [191, 0]
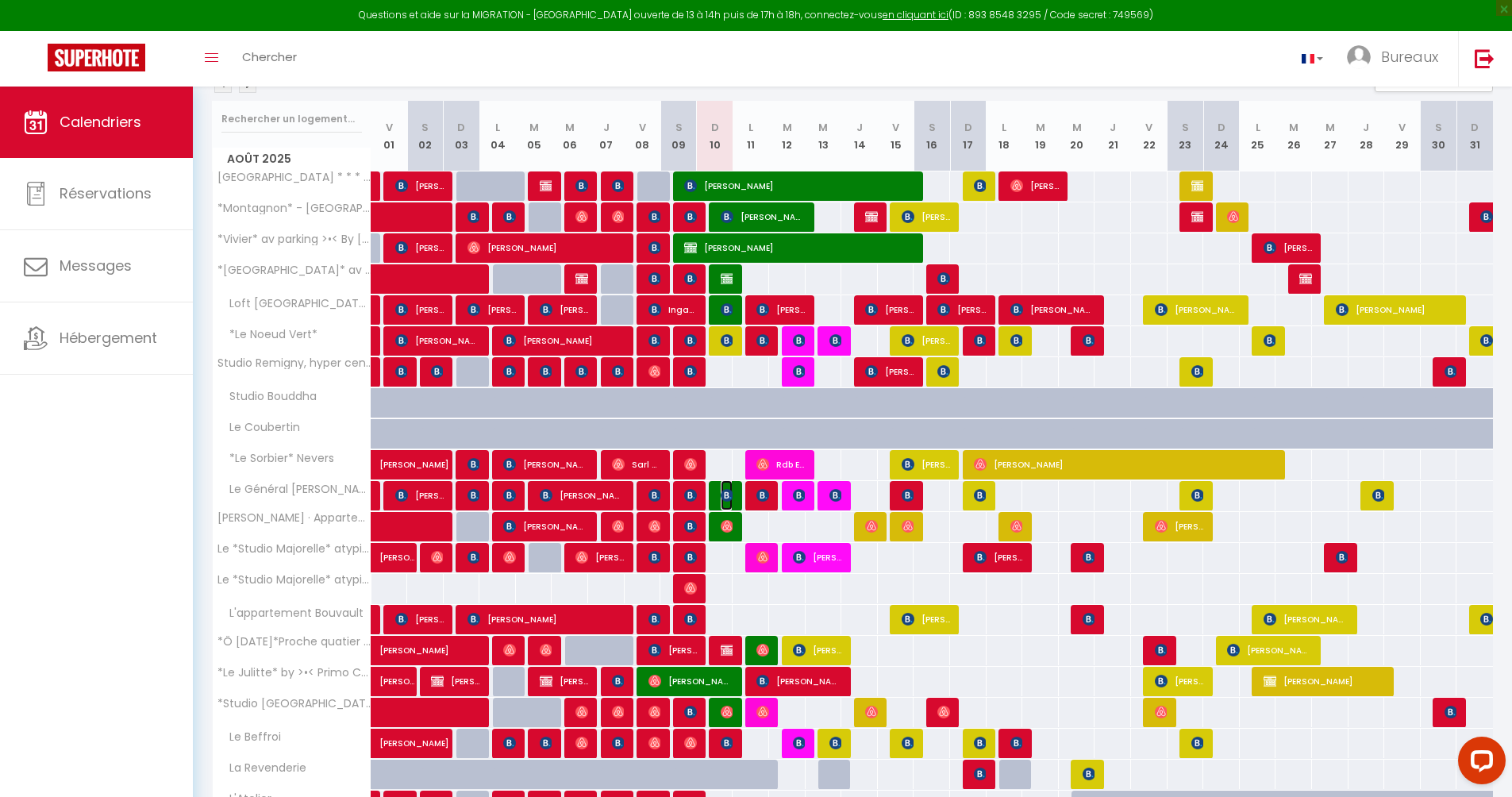
click at [721, 495] on img at bounding box center [727, 495] width 13 height 13
select select "OK"
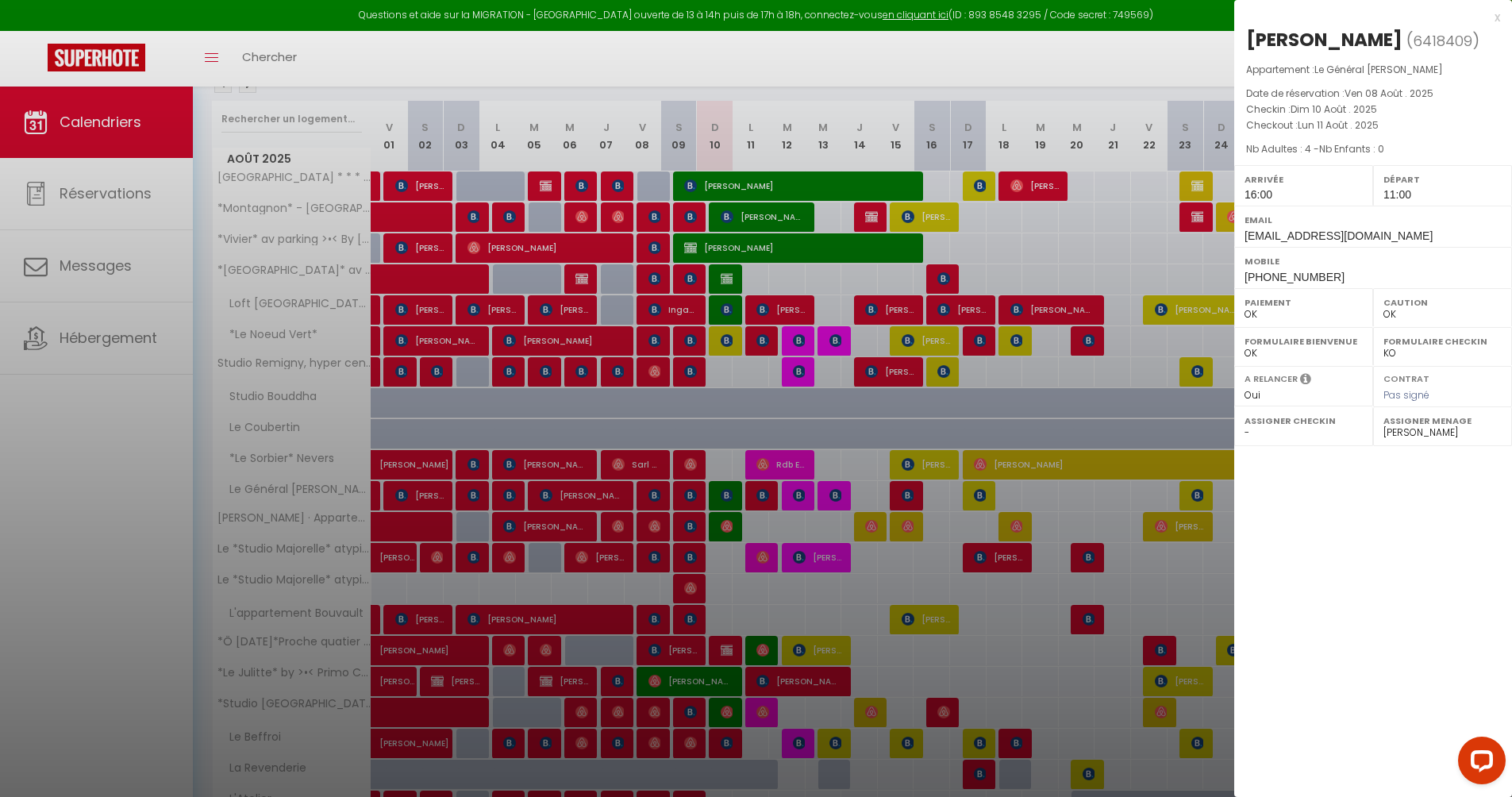
click at [719, 528] on div at bounding box center [756, 398] width 1512 height 797
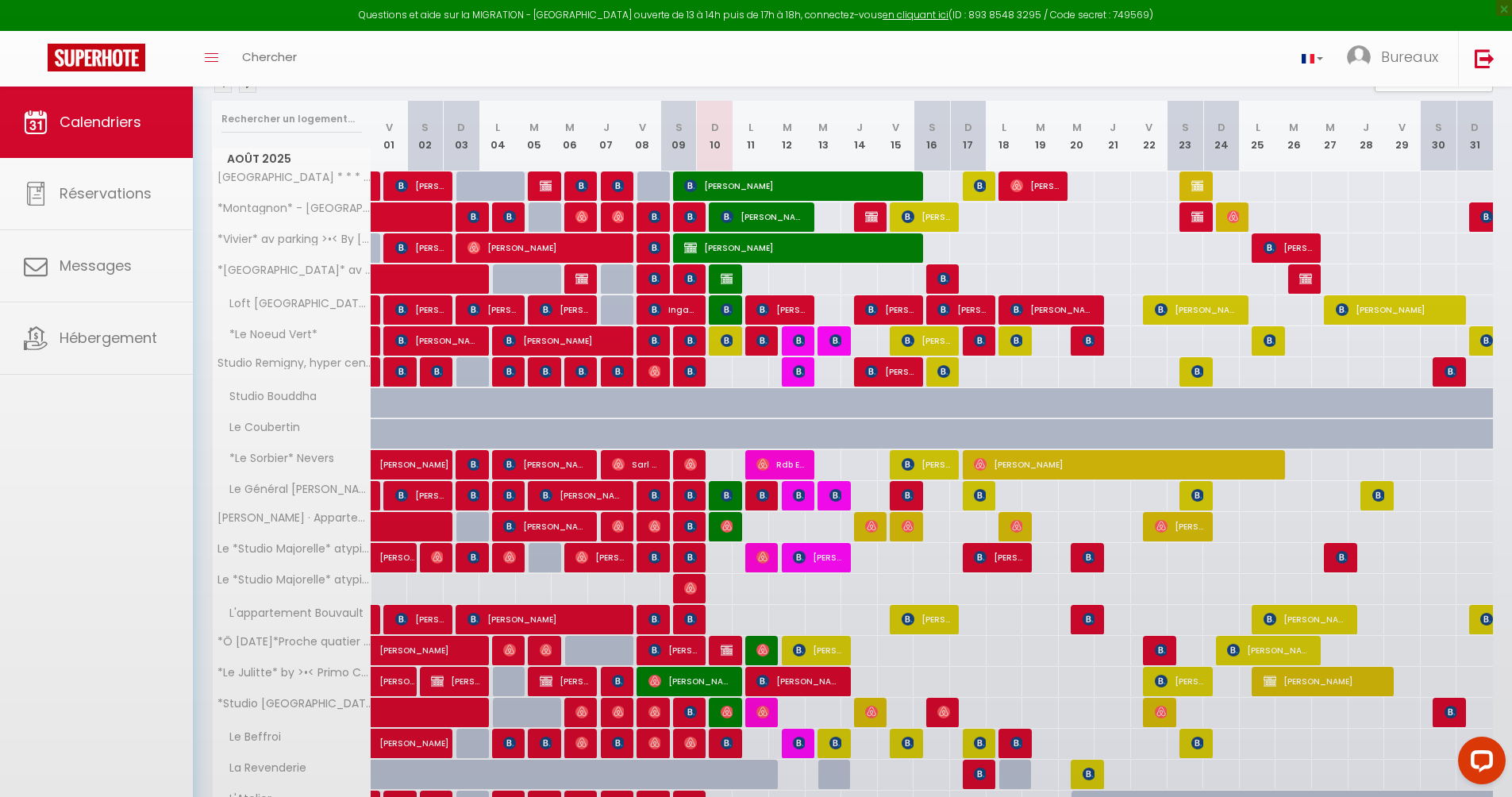
click at [720, 527] on div at bounding box center [756, 398] width 1512 height 797
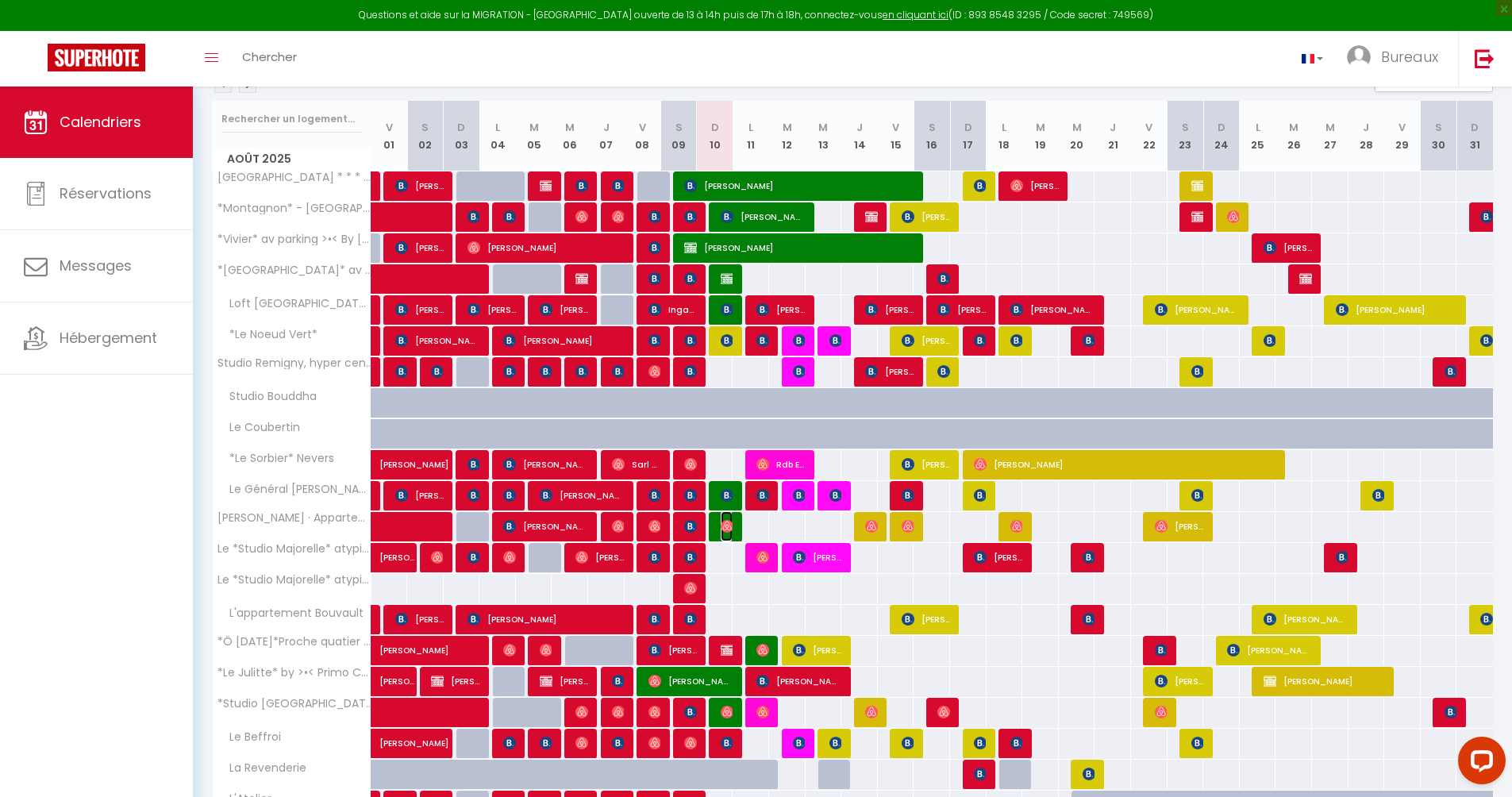
click at [721, 527] on img at bounding box center [727, 526] width 13 height 13
select select "40039"
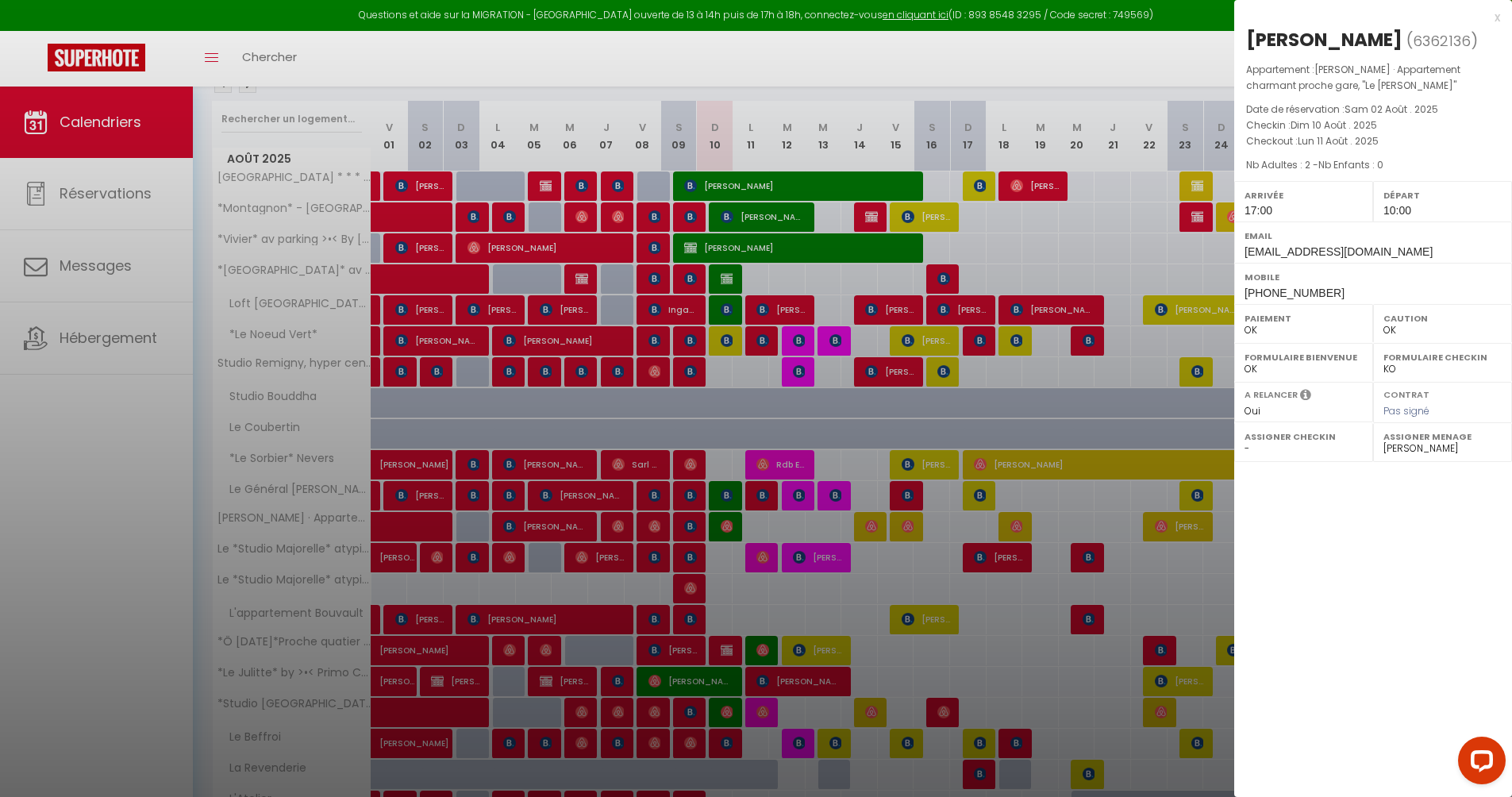
click at [720, 527] on div at bounding box center [756, 398] width 1512 height 797
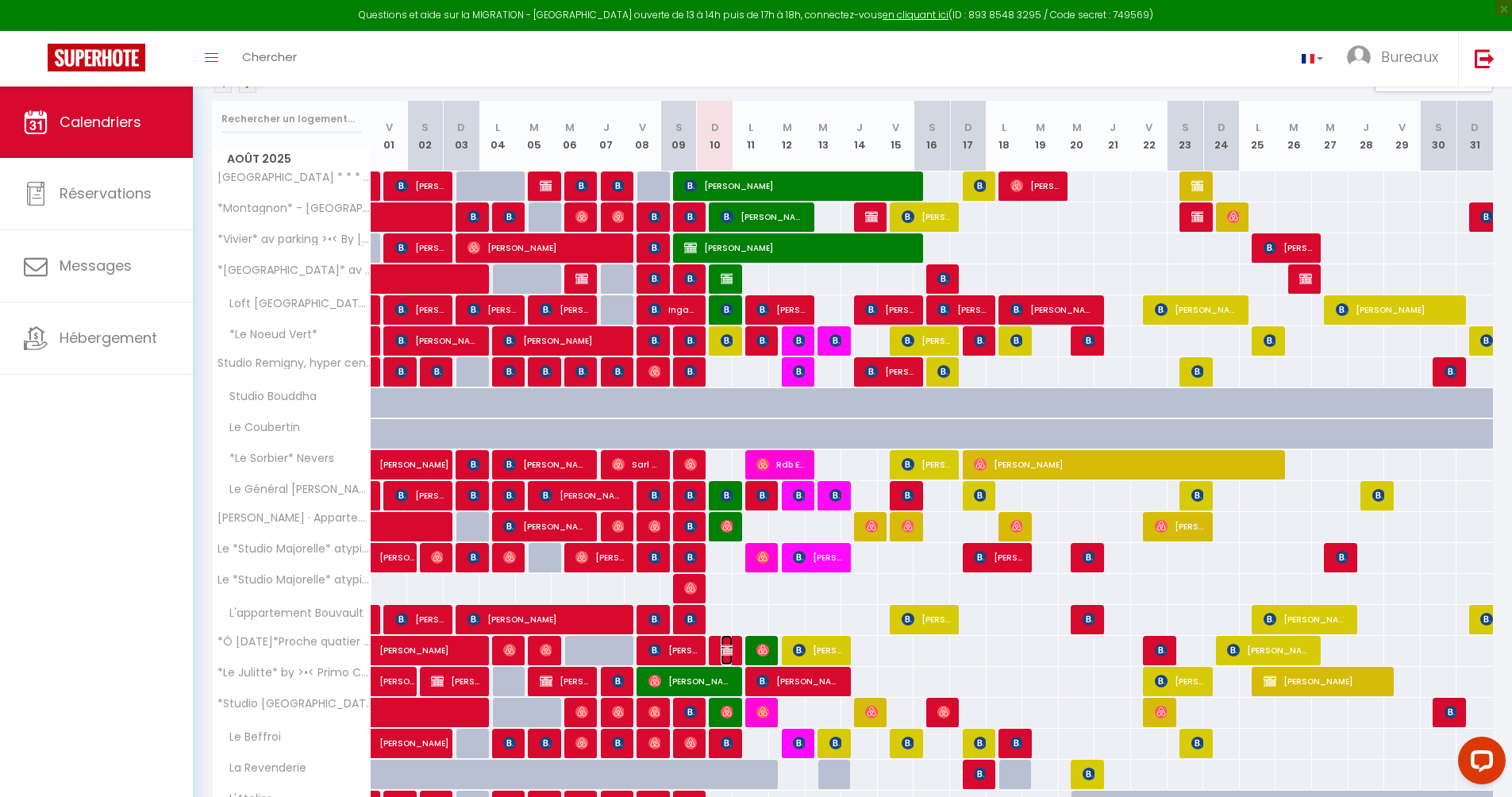
click at [723, 648] on img at bounding box center [727, 650] width 13 height 13
select select "KO"
select select
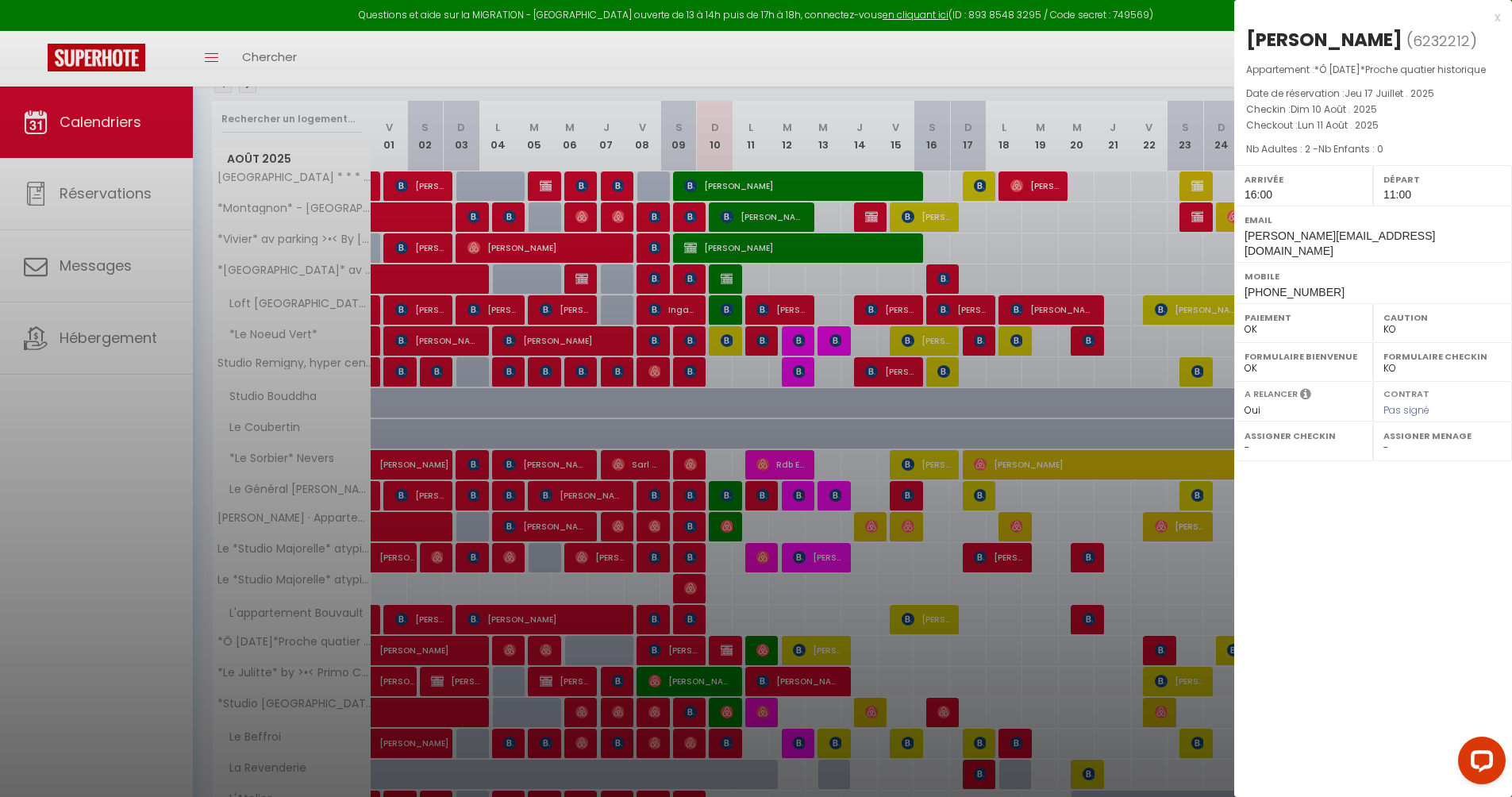
click at [723, 648] on div at bounding box center [756, 398] width 1512 height 797
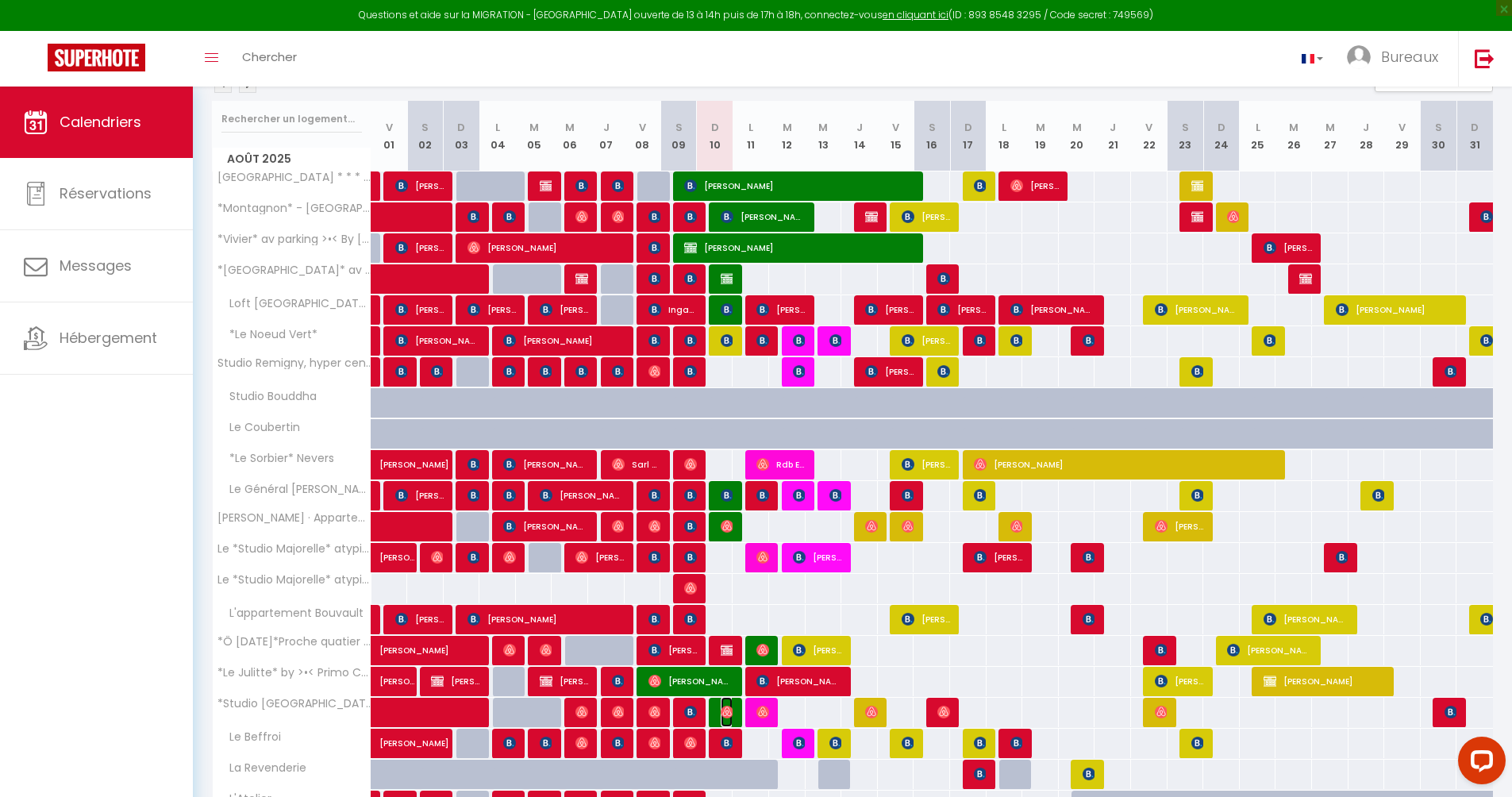
click at [723, 717] on span "[PERSON_NAME]" at bounding box center [727, 712] width 12 height 30
select select "OK"
select select "50844"
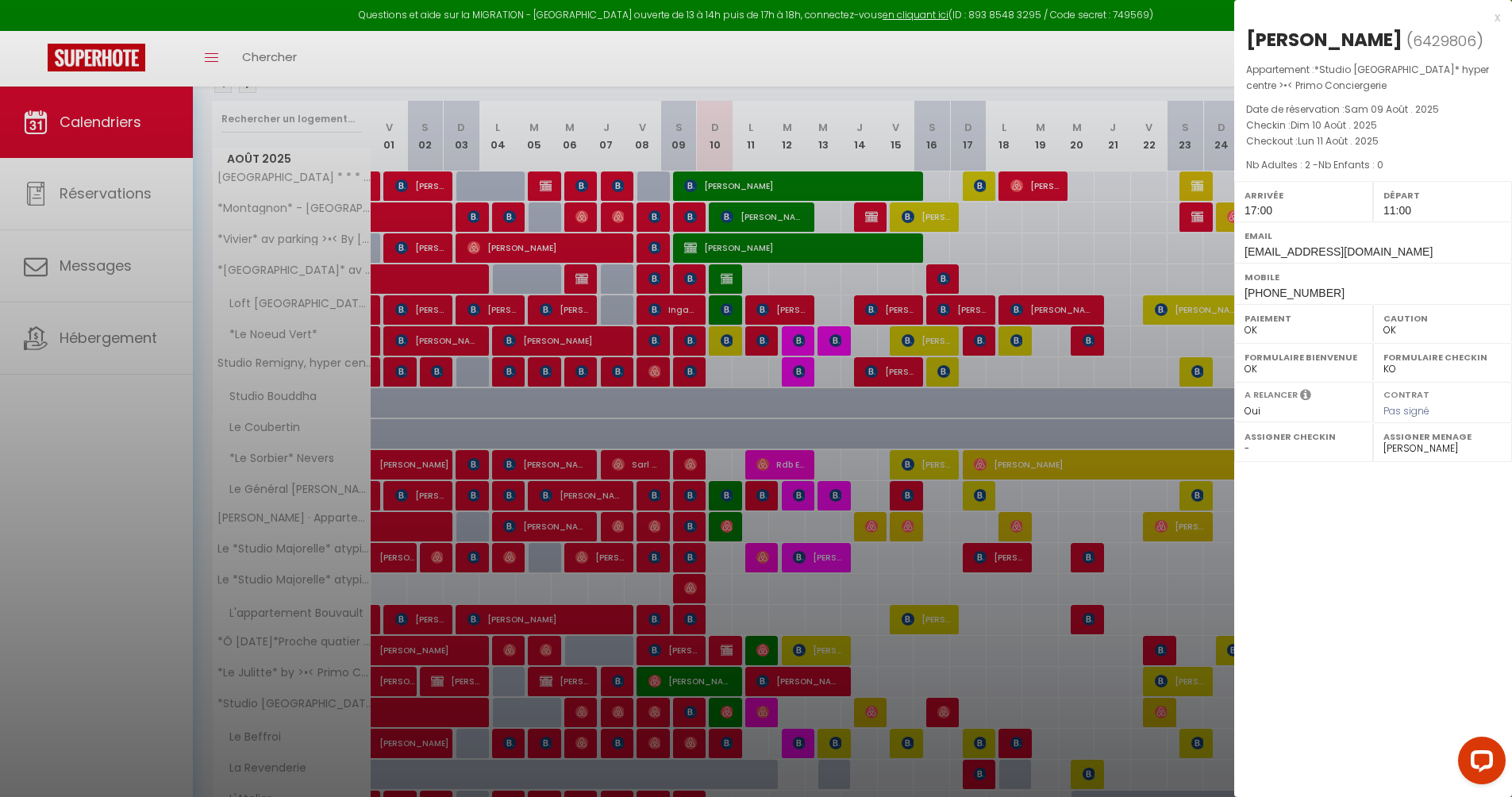
click at [726, 738] on div at bounding box center [756, 398] width 1512 height 797
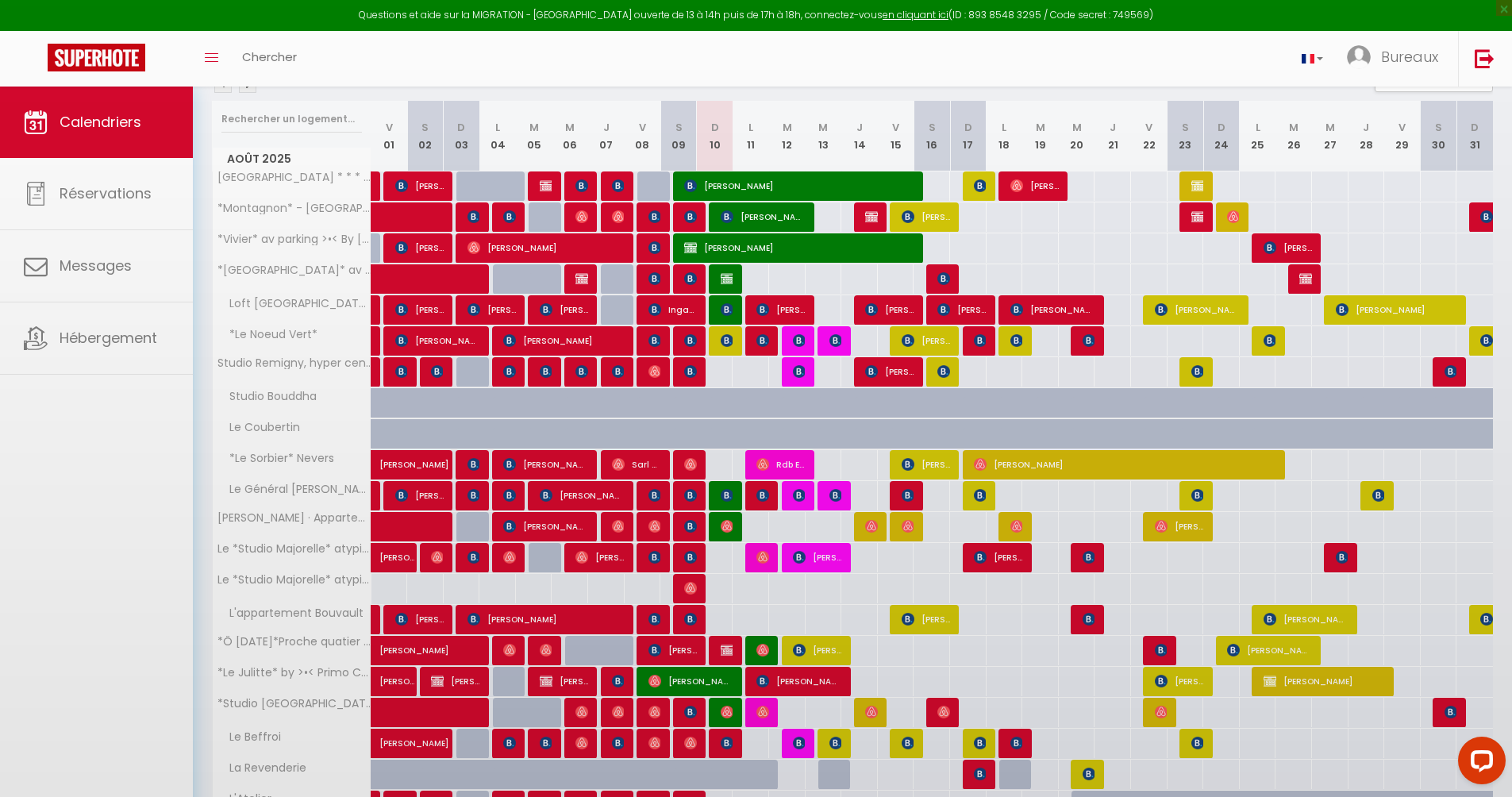
click at [726, 738] on div at bounding box center [756, 398] width 1512 height 797
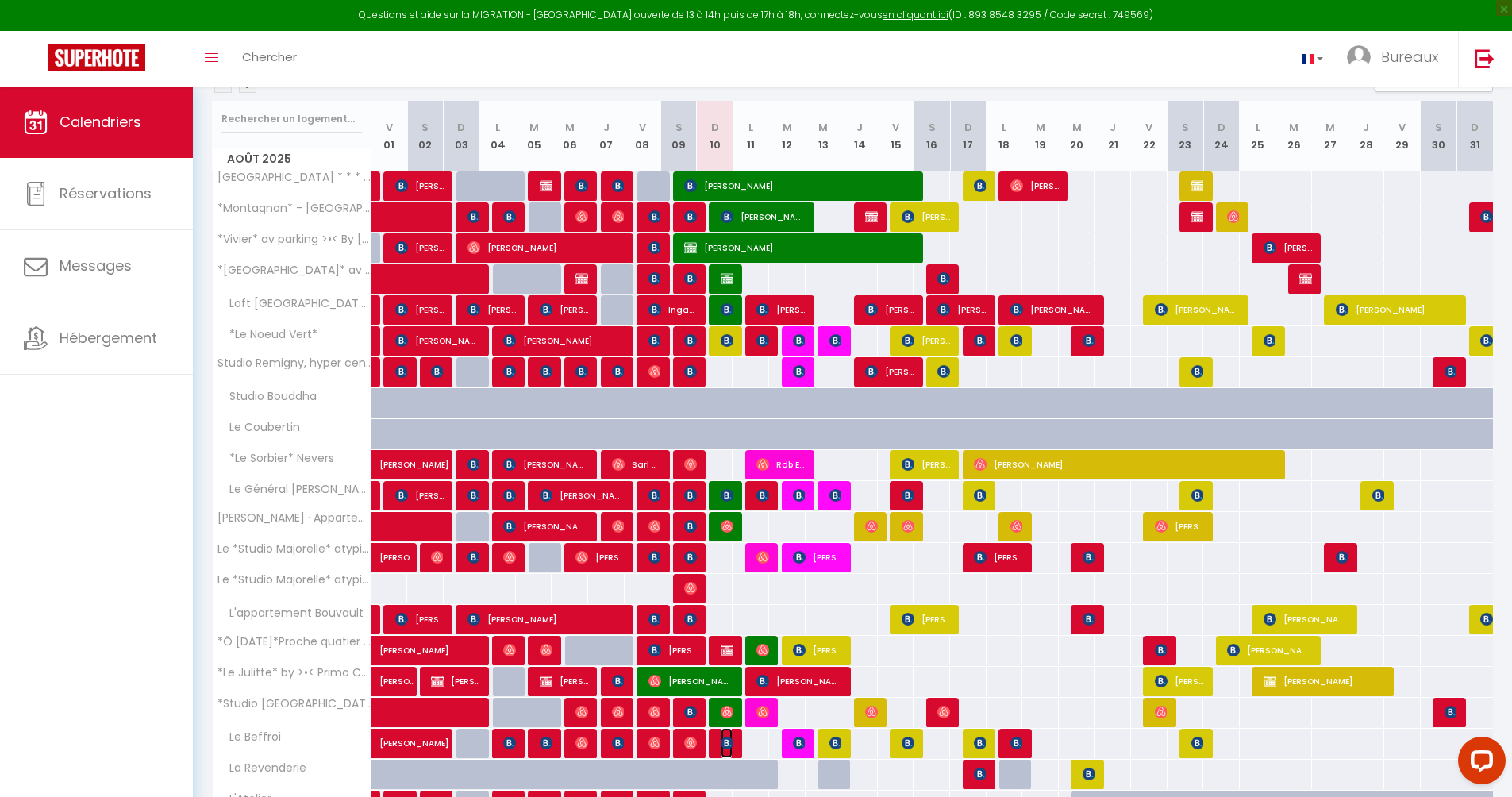
click at [726, 738] on img at bounding box center [727, 743] width 13 height 13
select select "KO"
select select "49559"
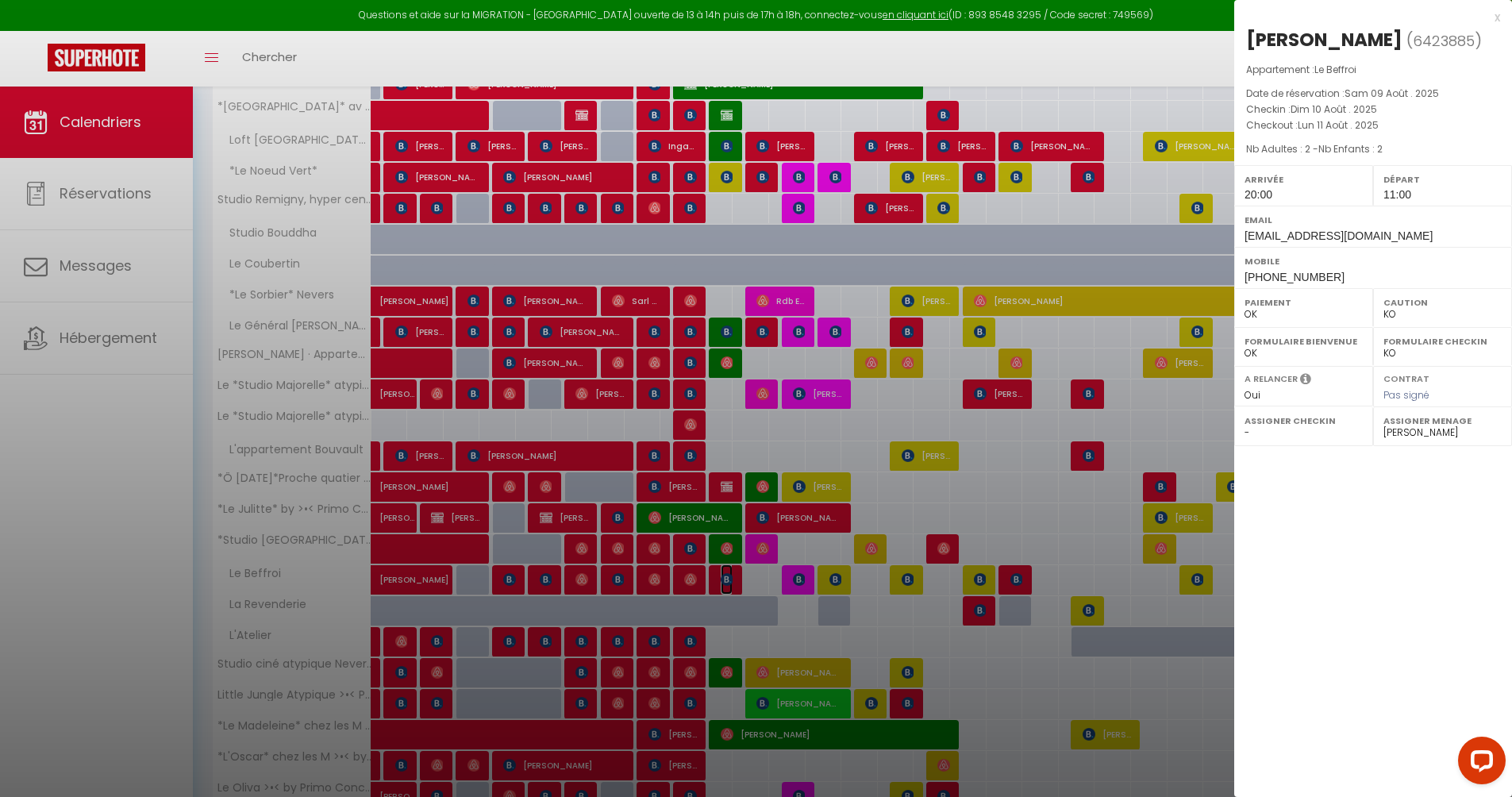
scroll to position [381, 0]
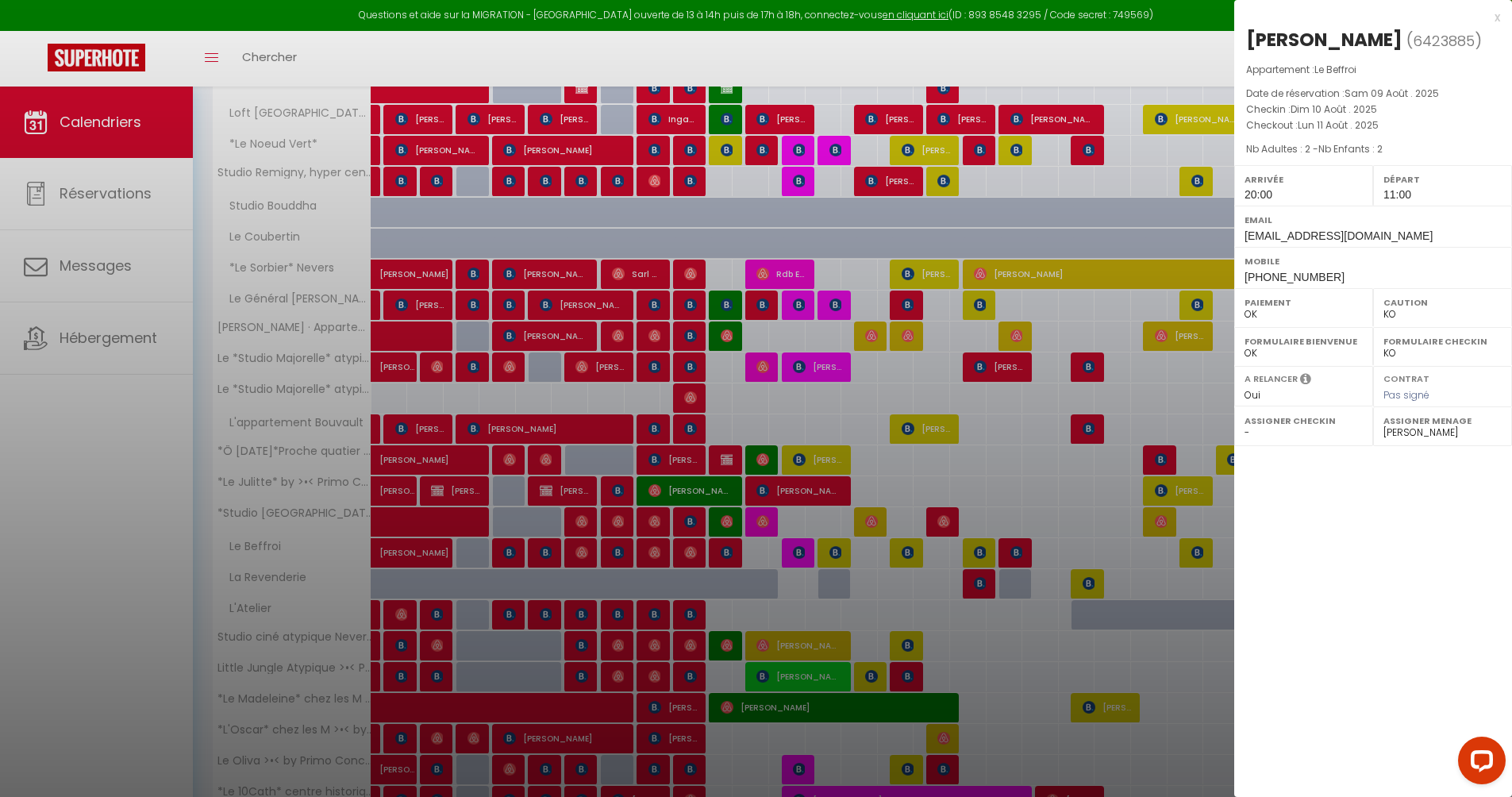
click at [728, 649] on div at bounding box center [756, 398] width 1512 height 797
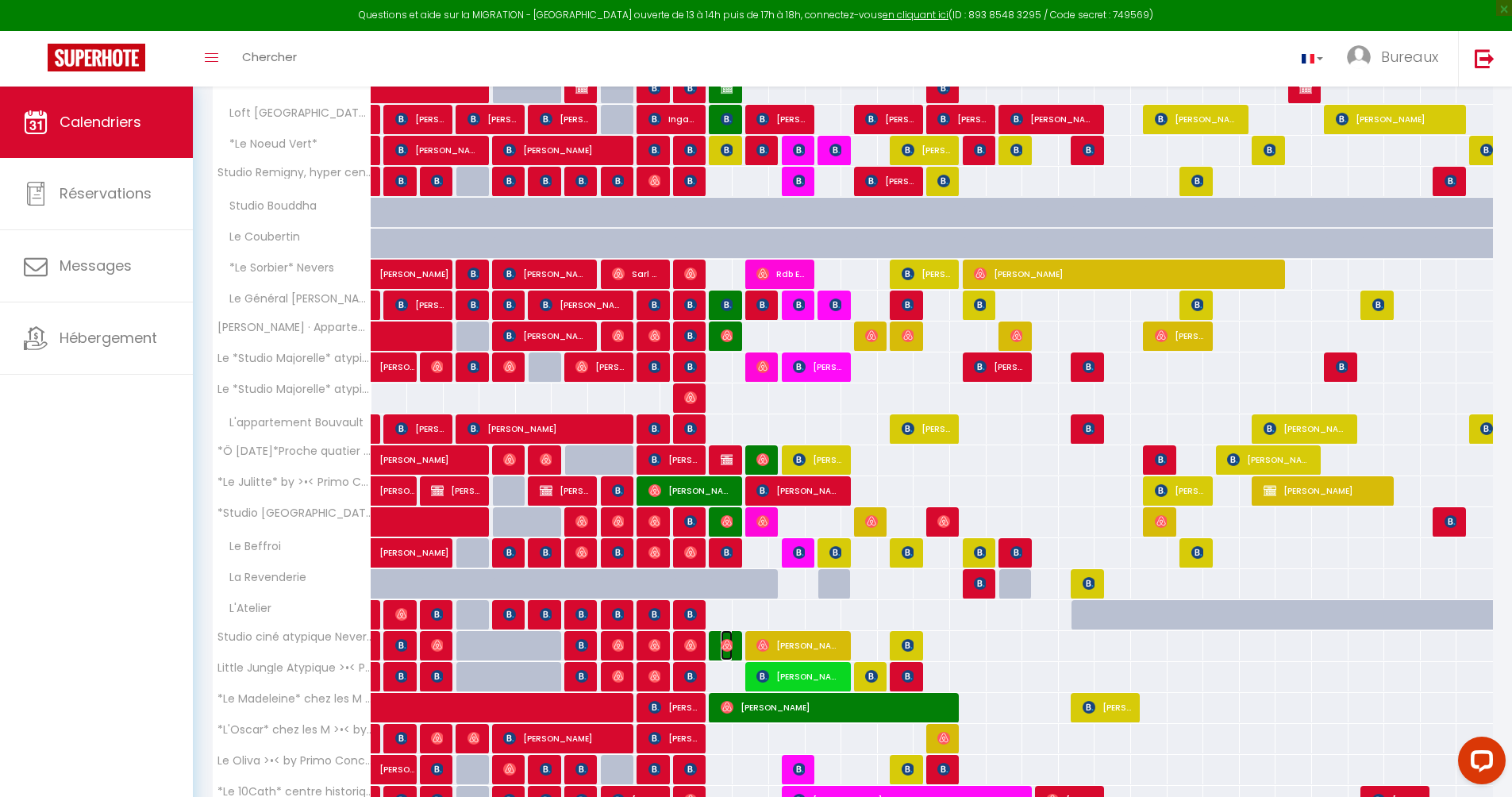
click at [728, 649] on img at bounding box center [727, 646] width 13 height 13
select select "OK"
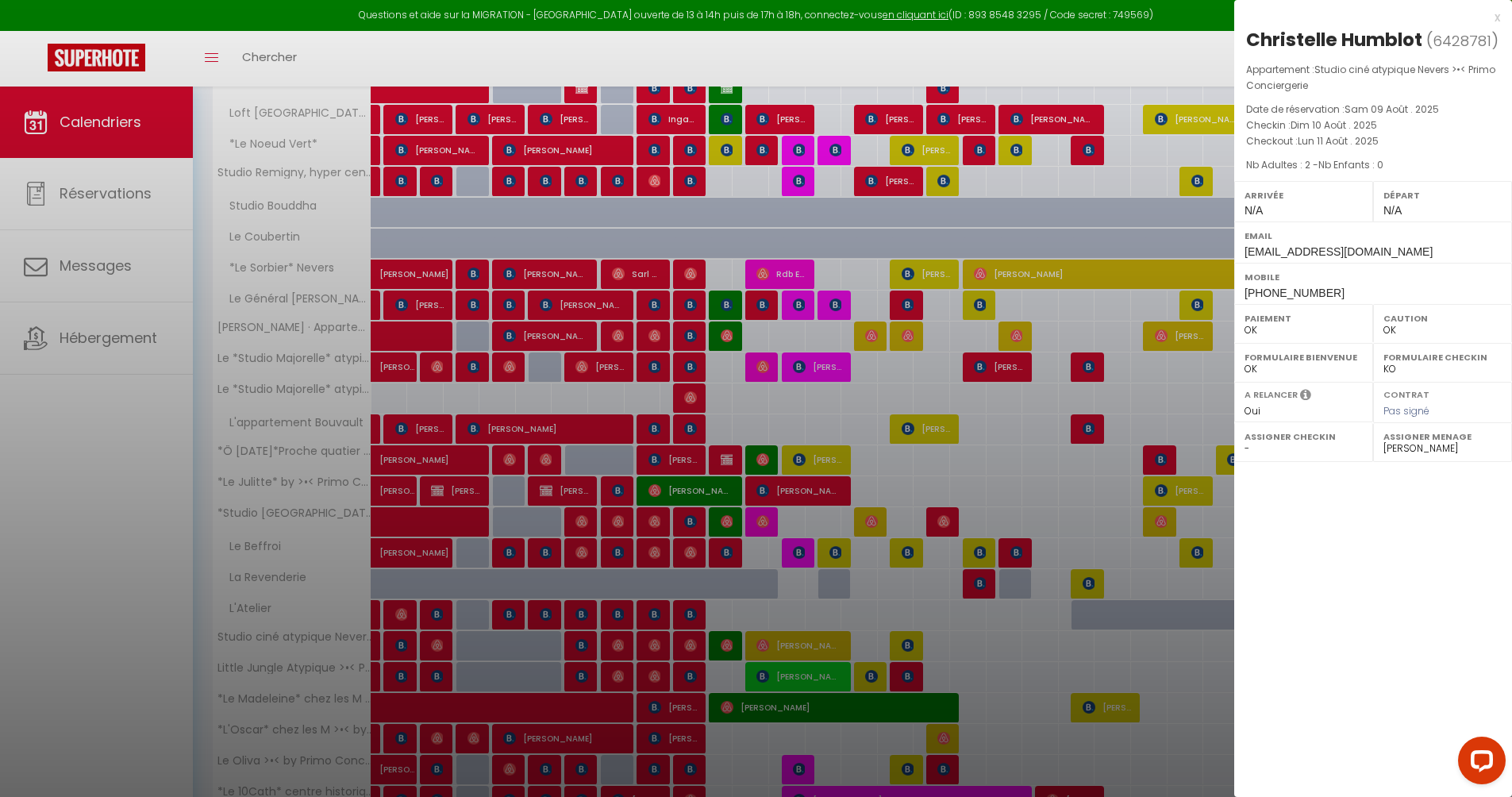
click at [727, 708] on div at bounding box center [756, 398] width 1512 height 797
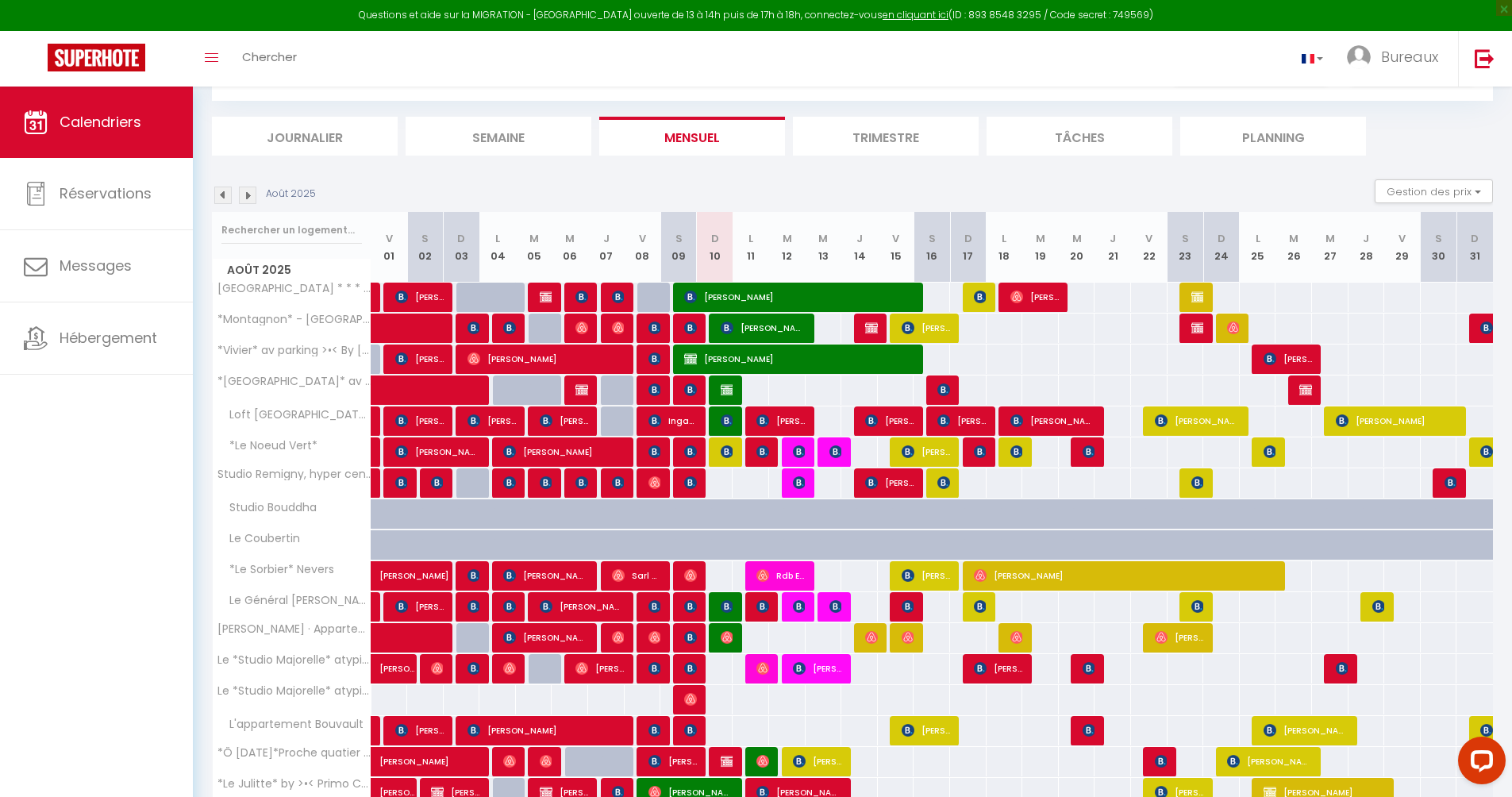
scroll to position [0, 0]
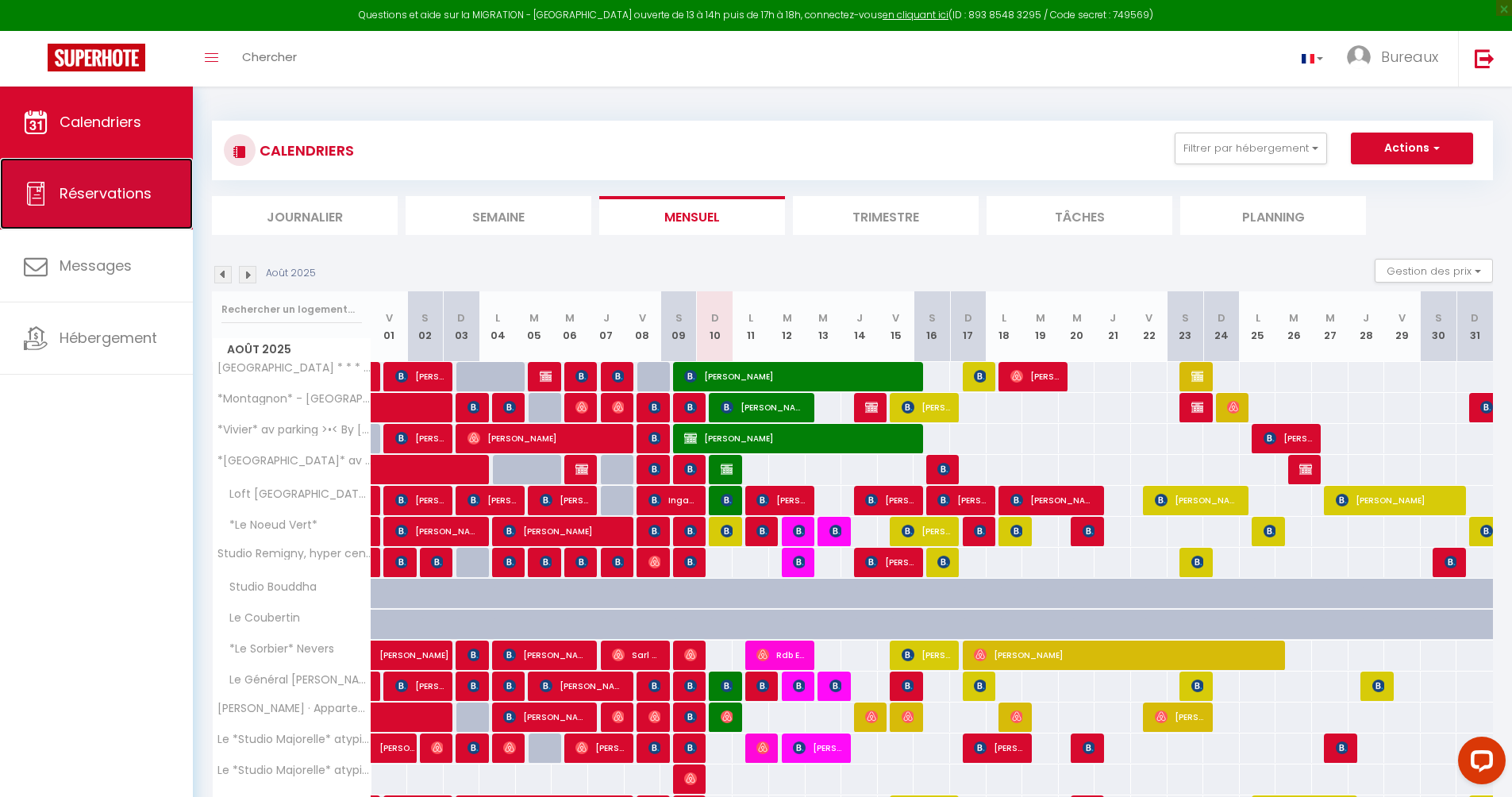
click at [94, 204] on link "Réservations" at bounding box center [96, 194] width 193 height 72
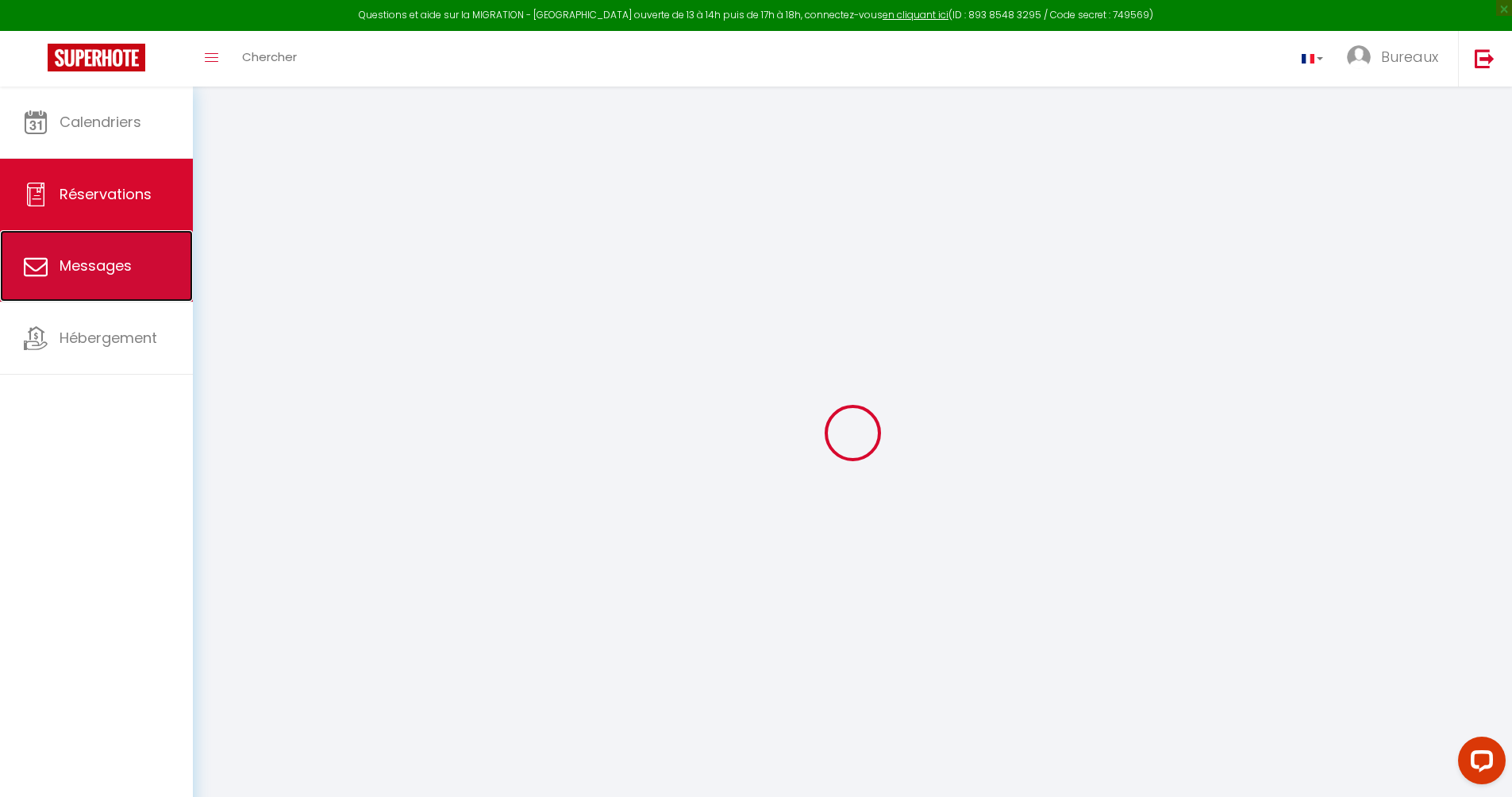
click at [90, 265] on span "Messages" at bounding box center [95, 265] width 73 height 20
select select "message"
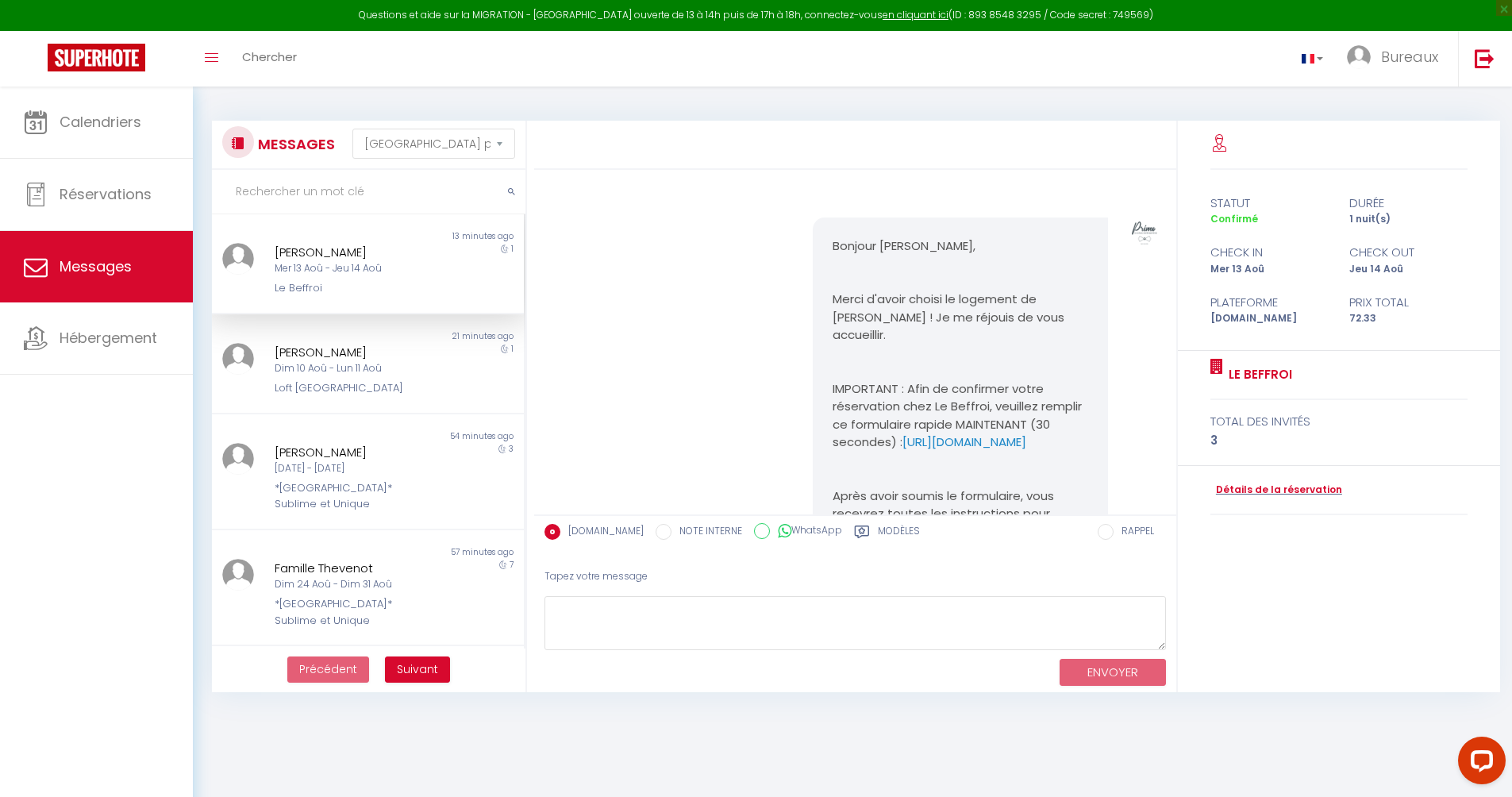
scroll to position [1436, 0]
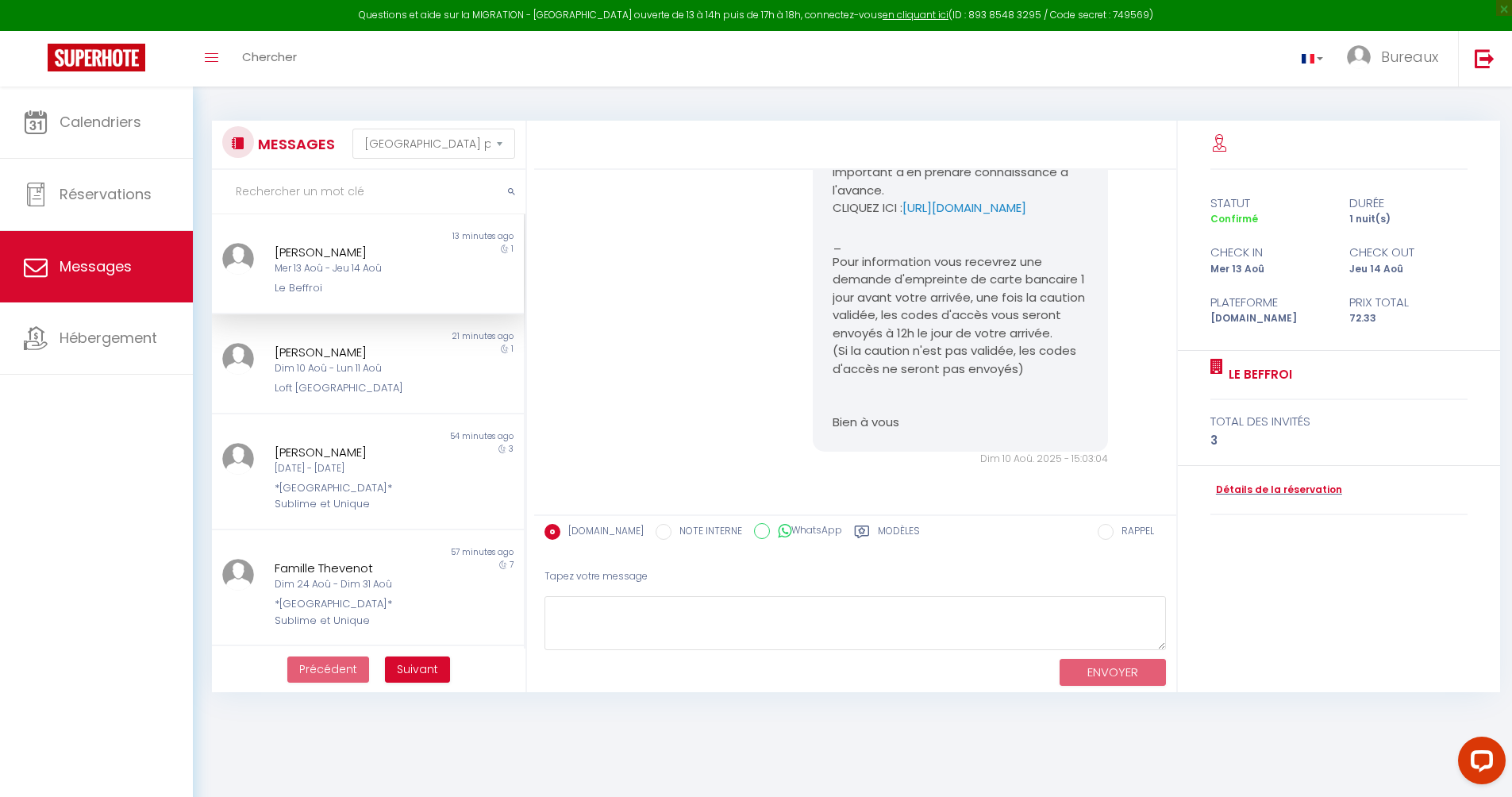
paste input "Vrabarczyk"
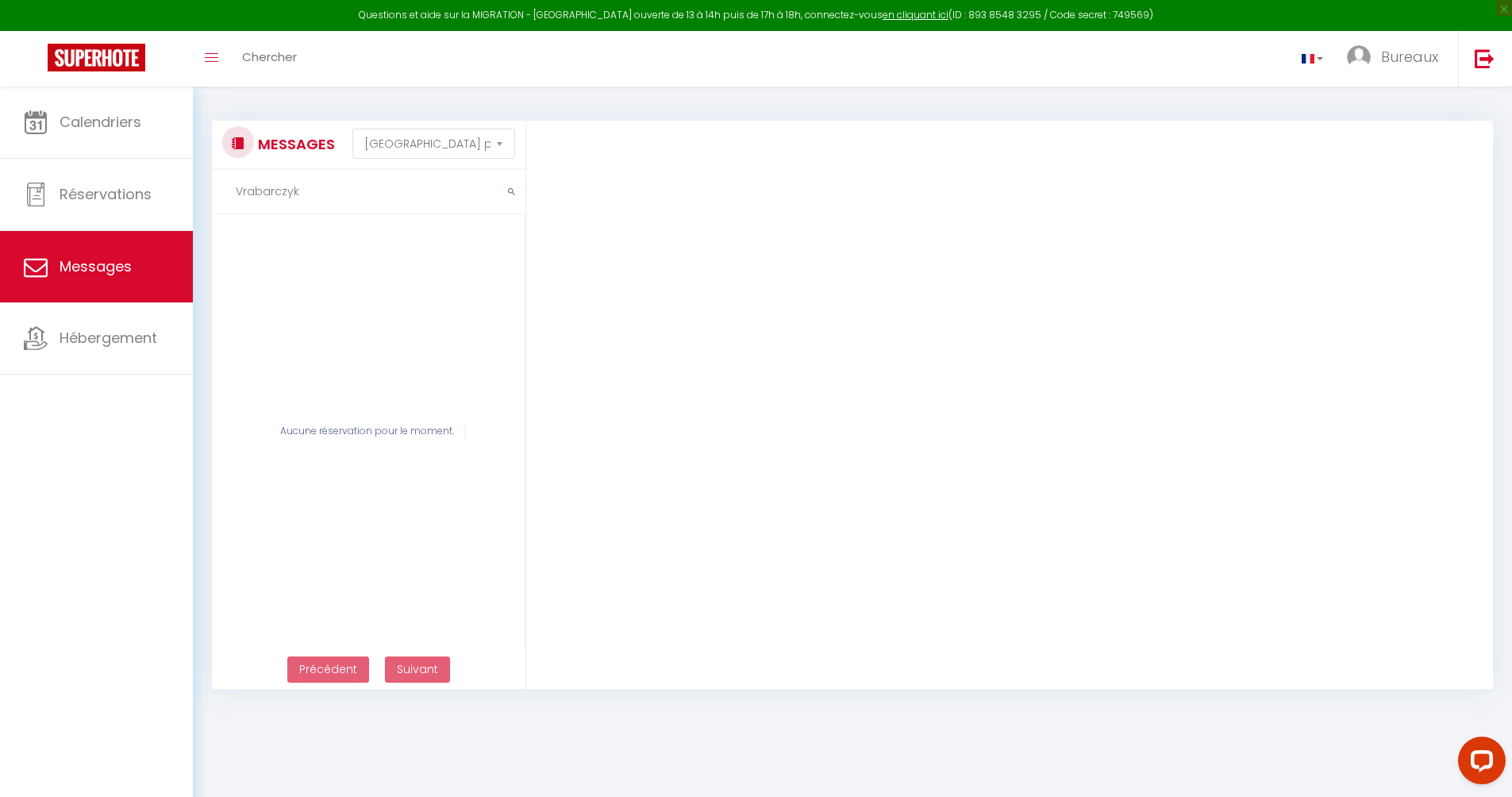
click at [243, 193] on input "Vrabarczyk" at bounding box center [368, 192] width 313 height 45
click at [358, 201] on input "grabarczyk" at bounding box center [368, 192] width 313 height 45
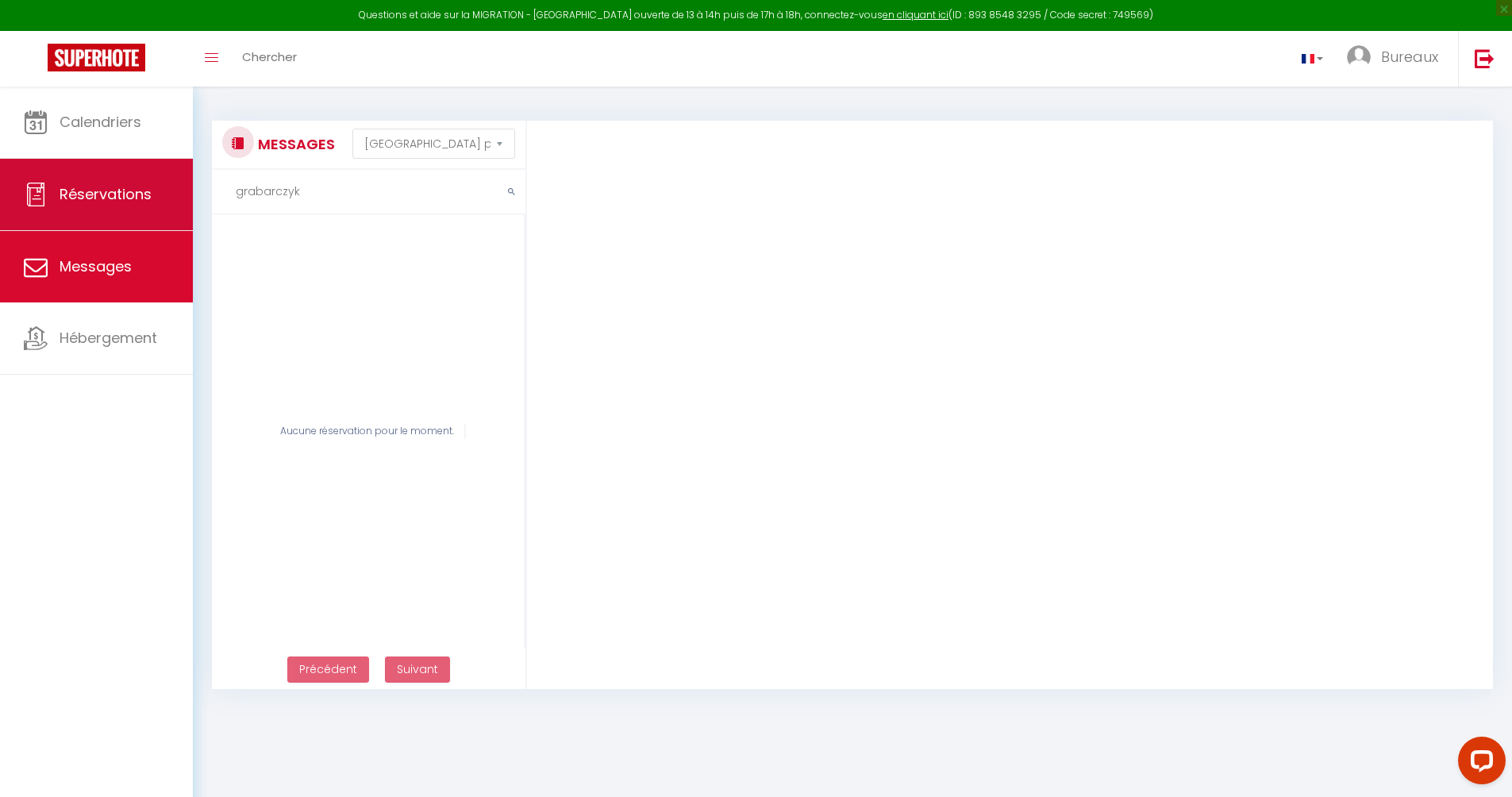
type input "grabarczyk"
click at [165, 194] on link "Réservations" at bounding box center [96, 195] width 193 height 72
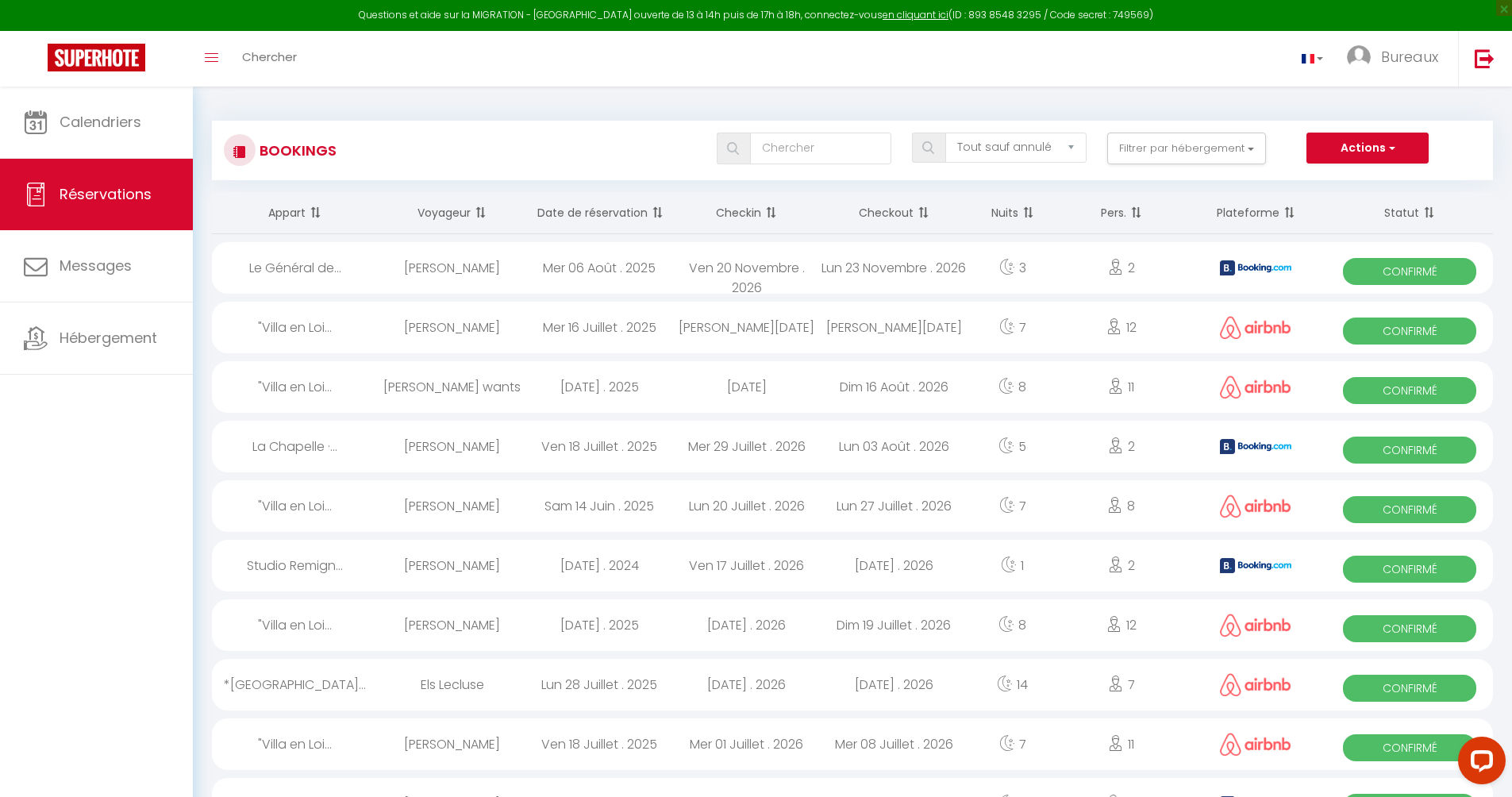
click at [747, 213] on th "Checkin" at bounding box center [747, 213] width 148 height 42
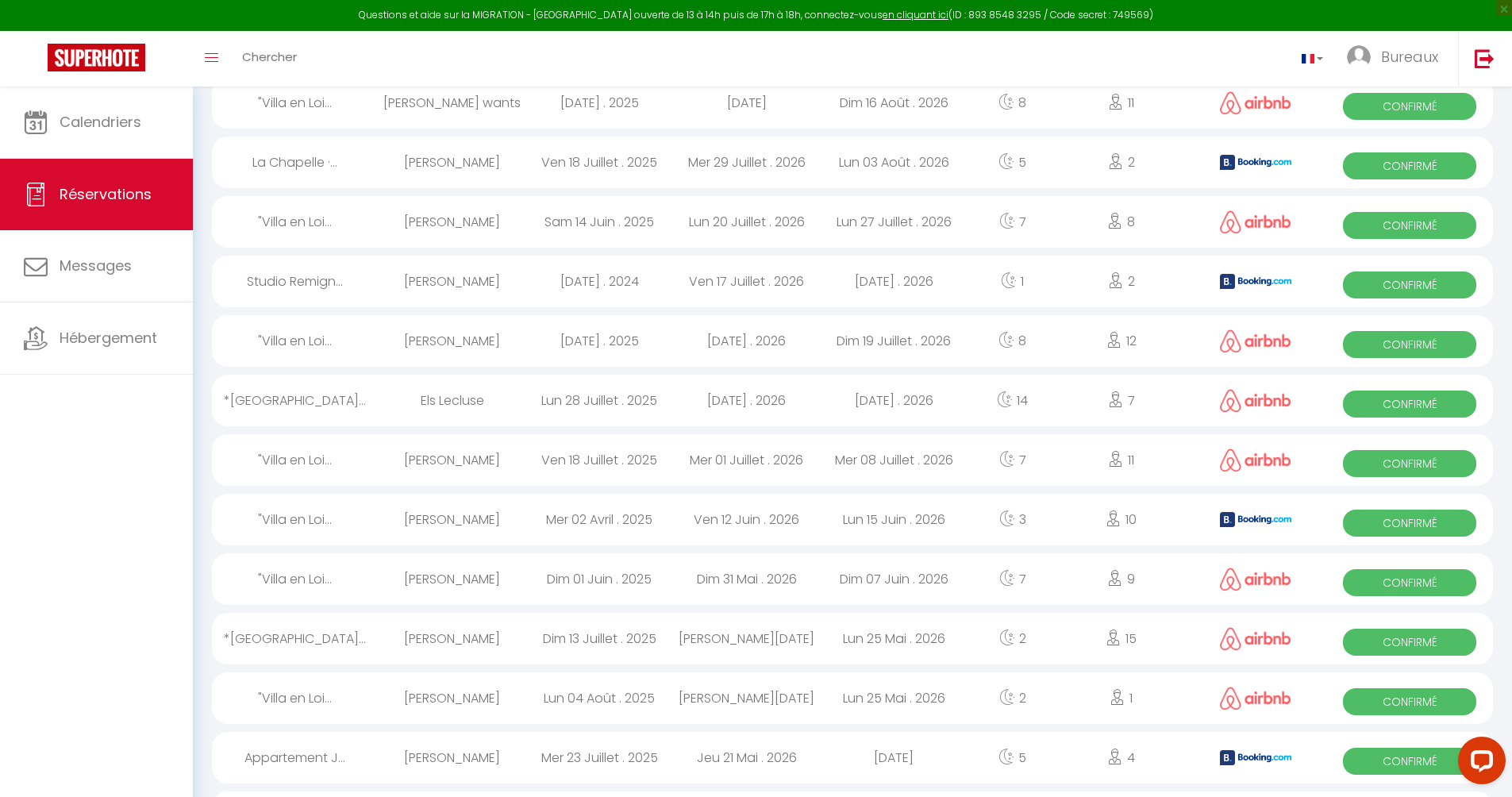
scroll to position [286, 0]
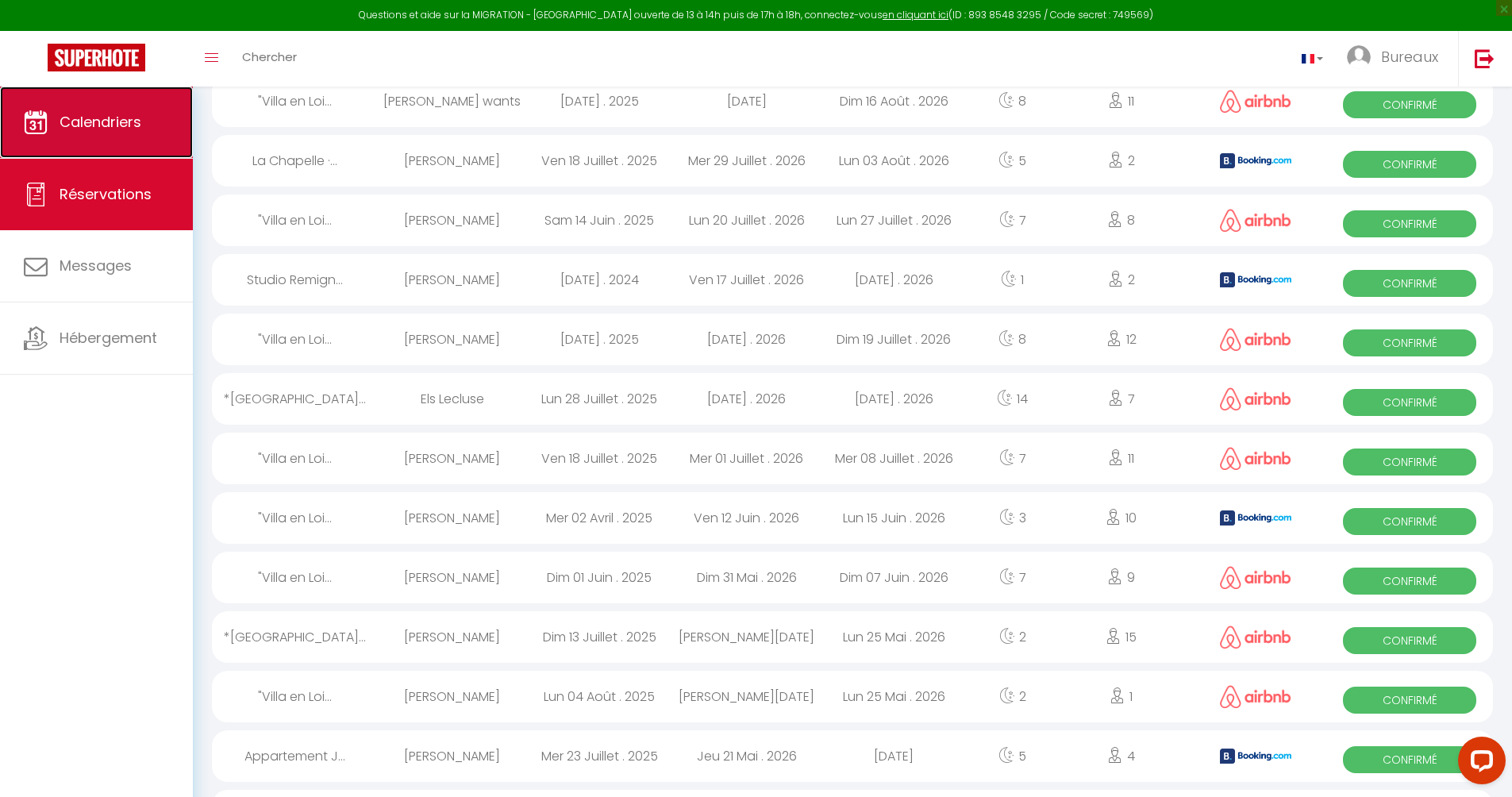
click at [119, 147] on link "Calendriers" at bounding box center [96, 122] width 193 height 72
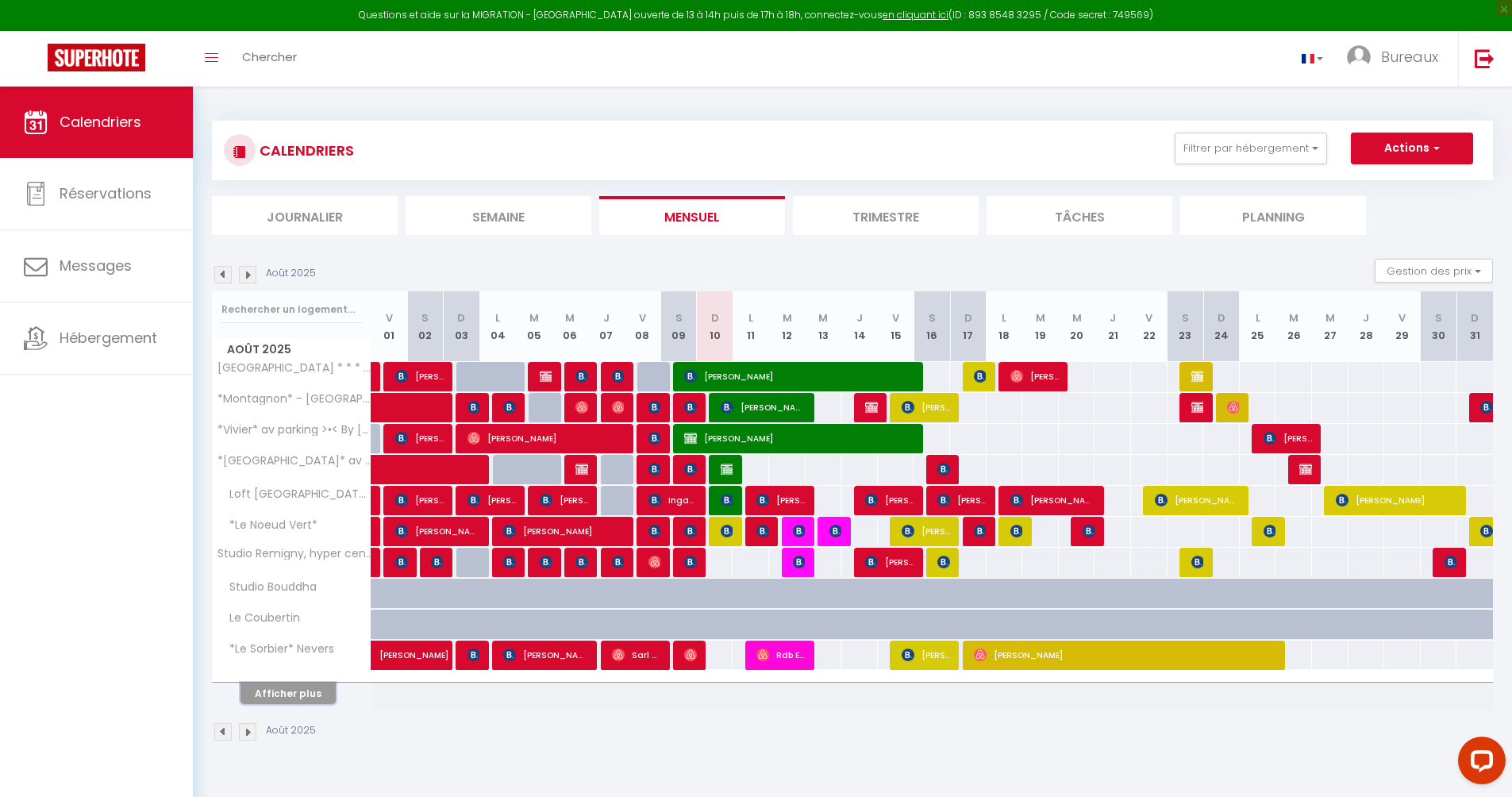
click at [297, 683] on button "Afficher plus" at bounding box center [288, 694] width 95 height 22
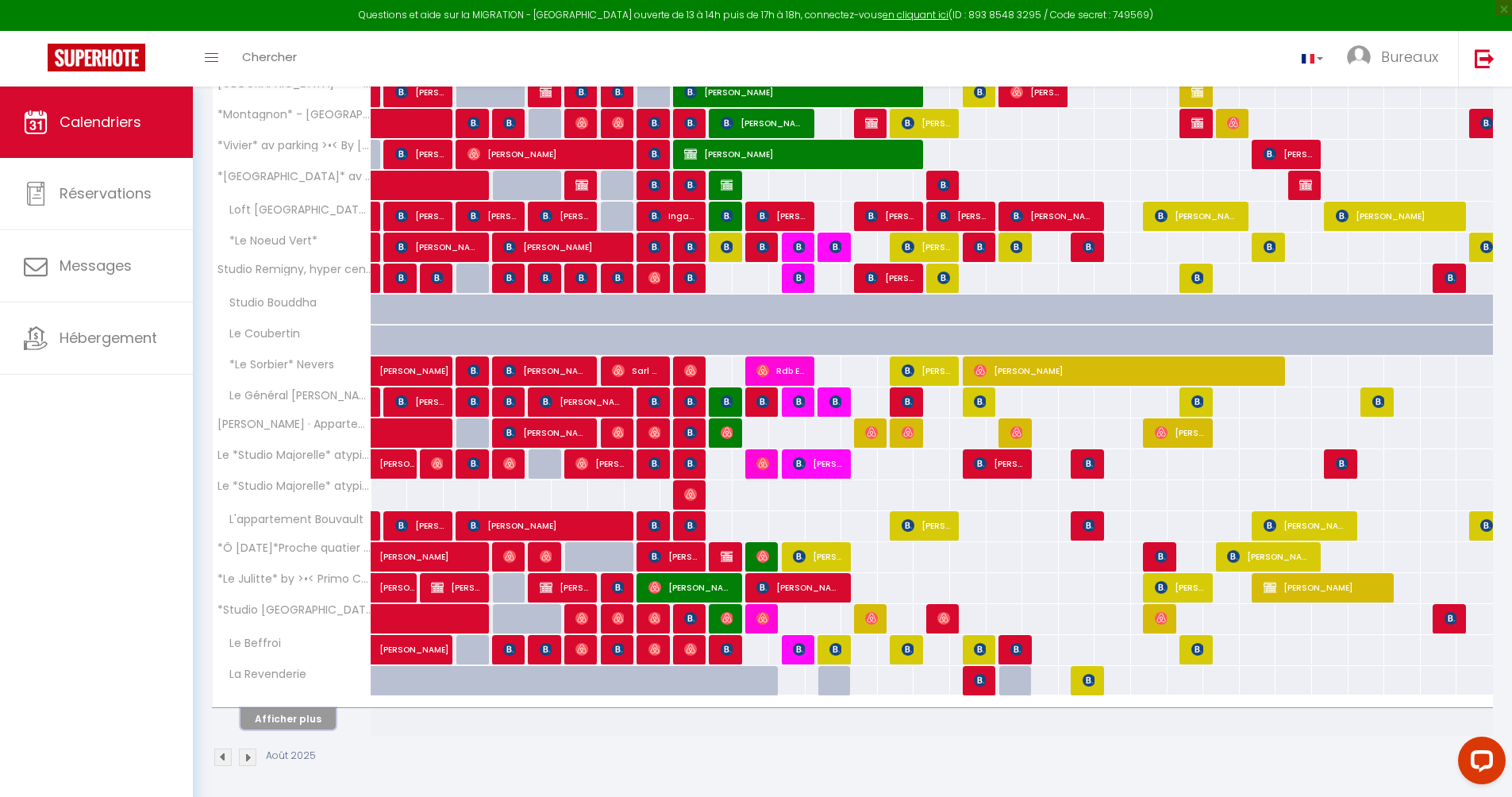
scroll to position [286, 0]
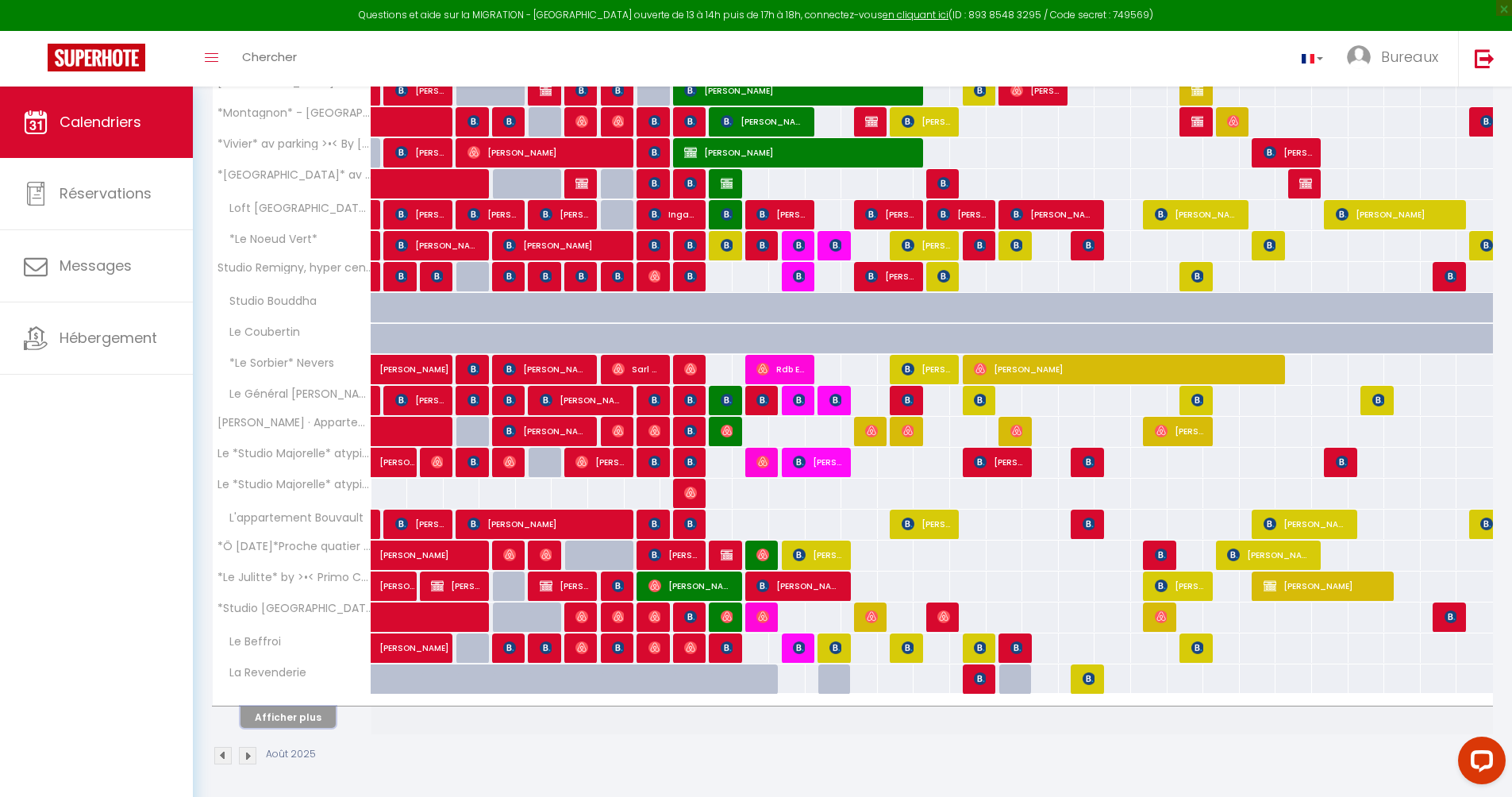
click at [310, 719] on button "Afficher plus" at bounding box center [288, 717] width 95 height 22
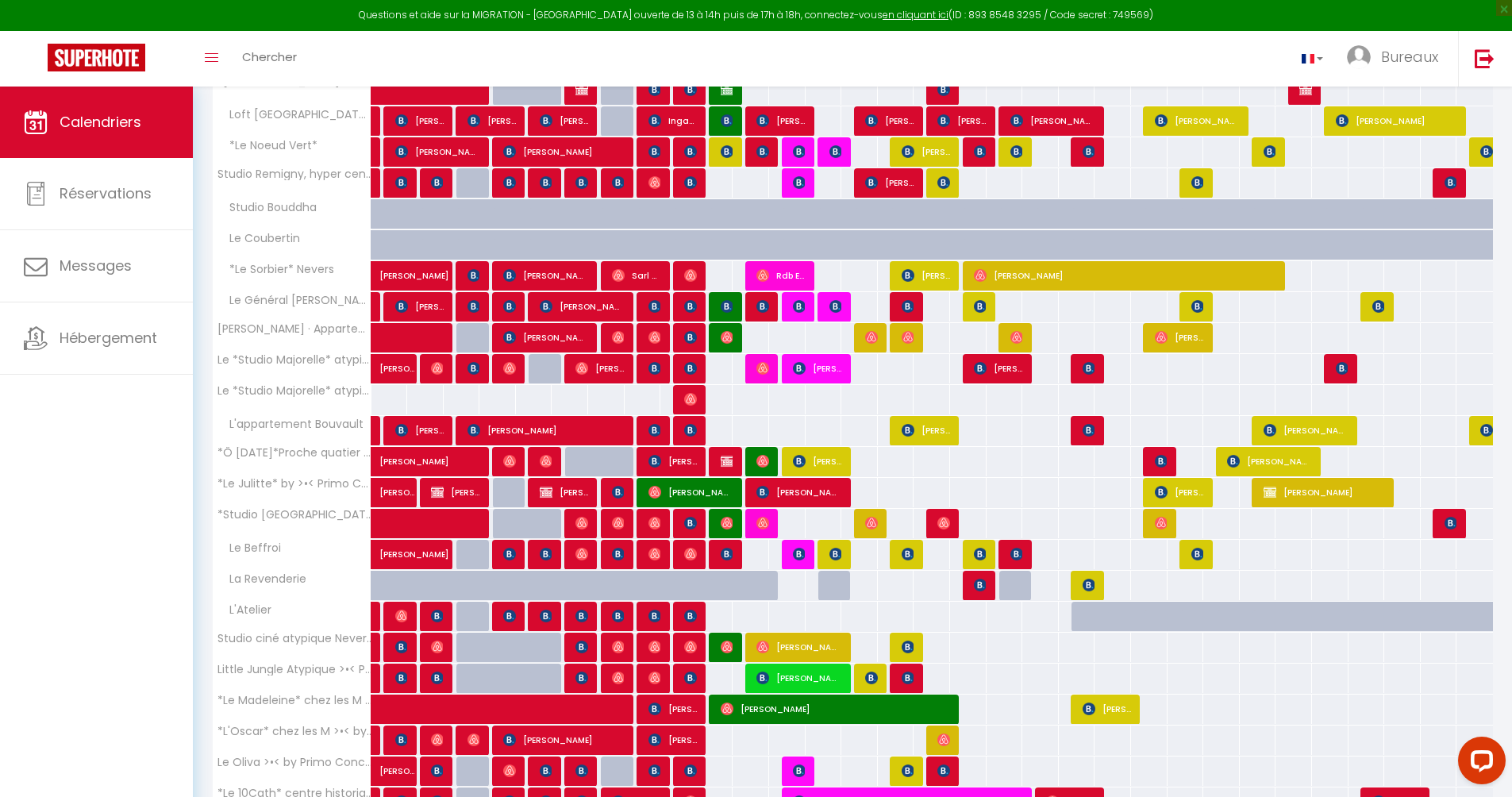
scroll to position [381, 0]
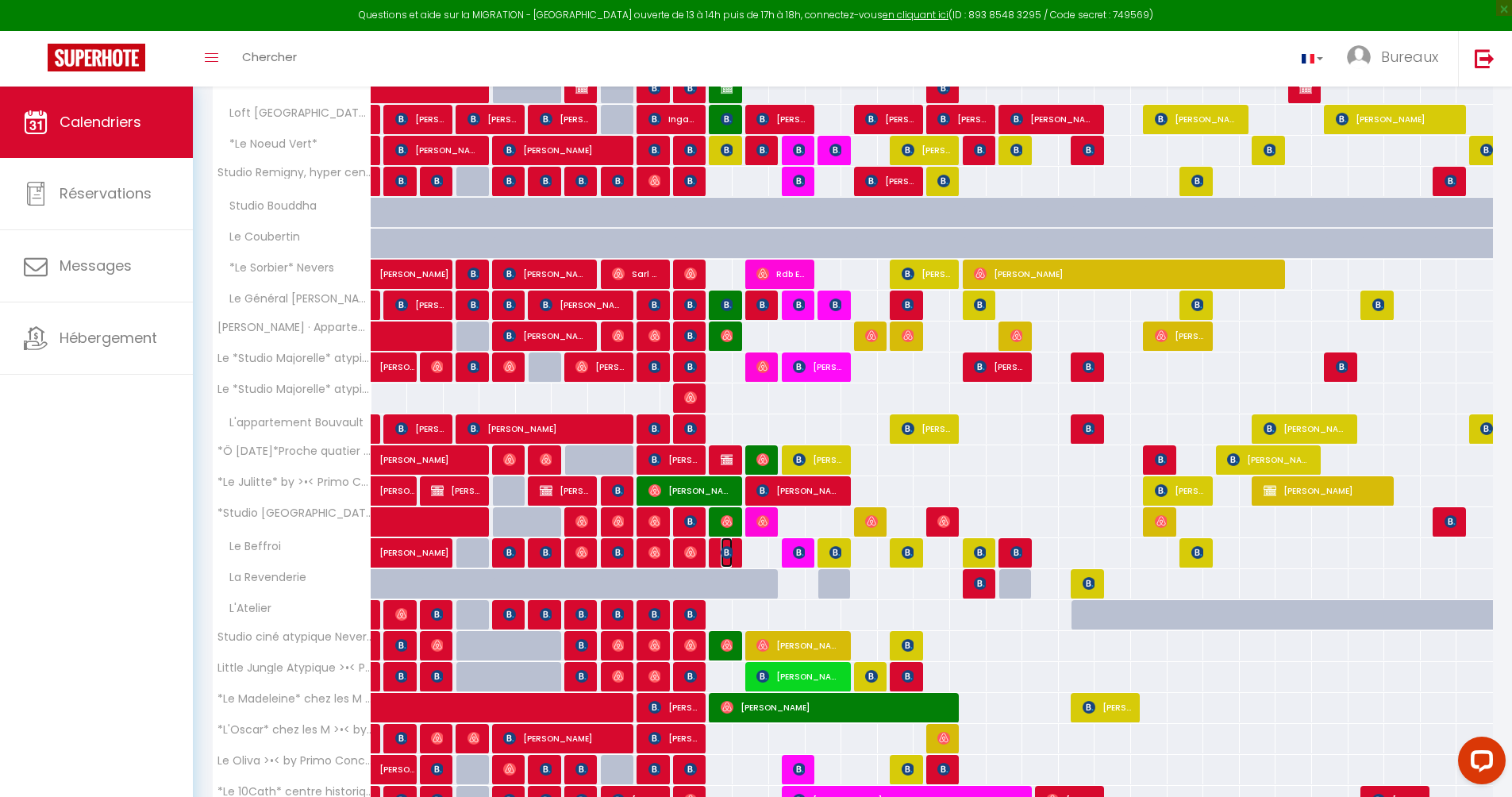
click at [727, 562] on span "[PERSON_NAME]" at bounding box center [727, 552] width 12 height 30
select select "OK"
select select "KO"
select select "1"
select select "0"
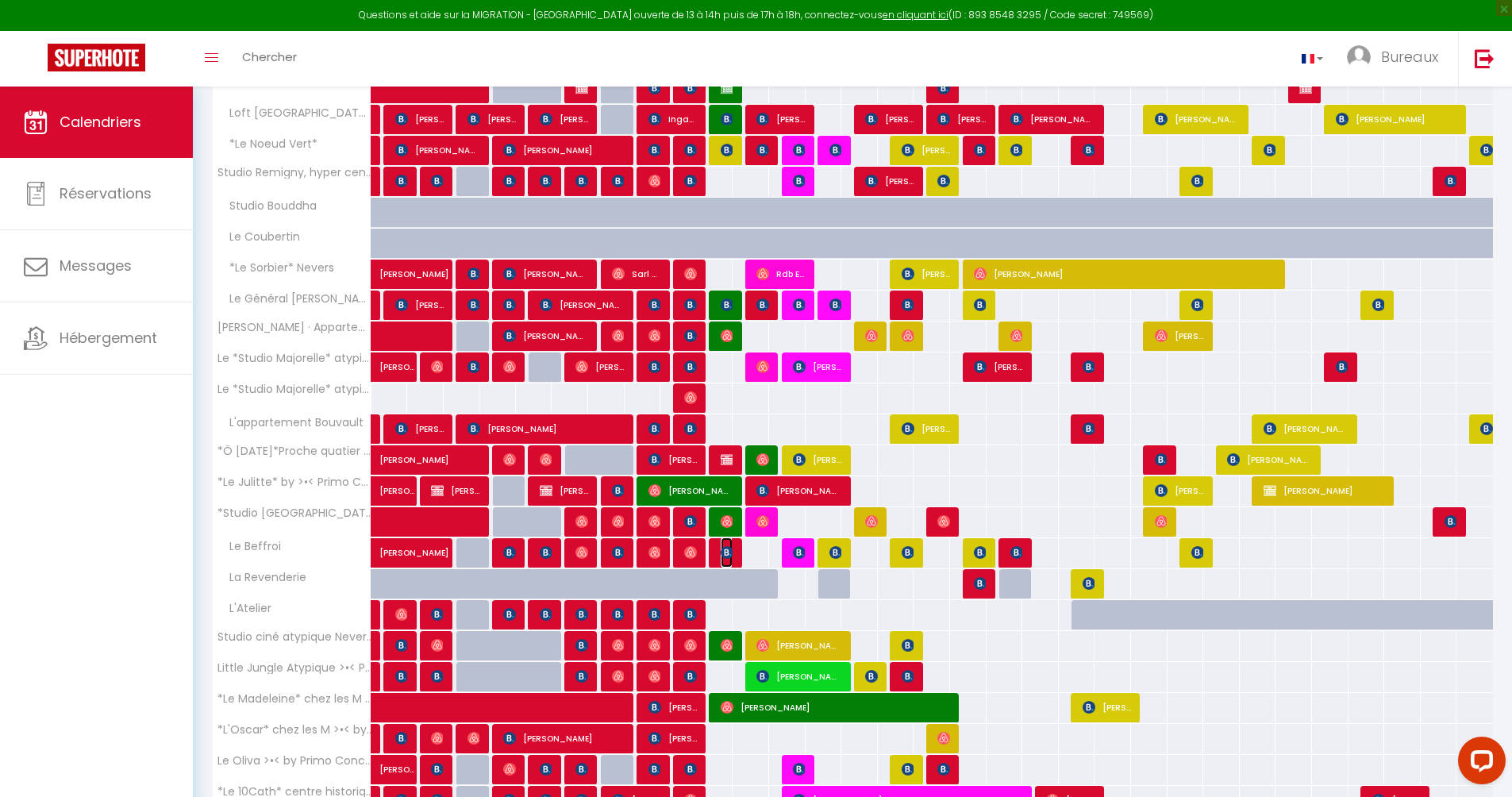
select select "1"
select select
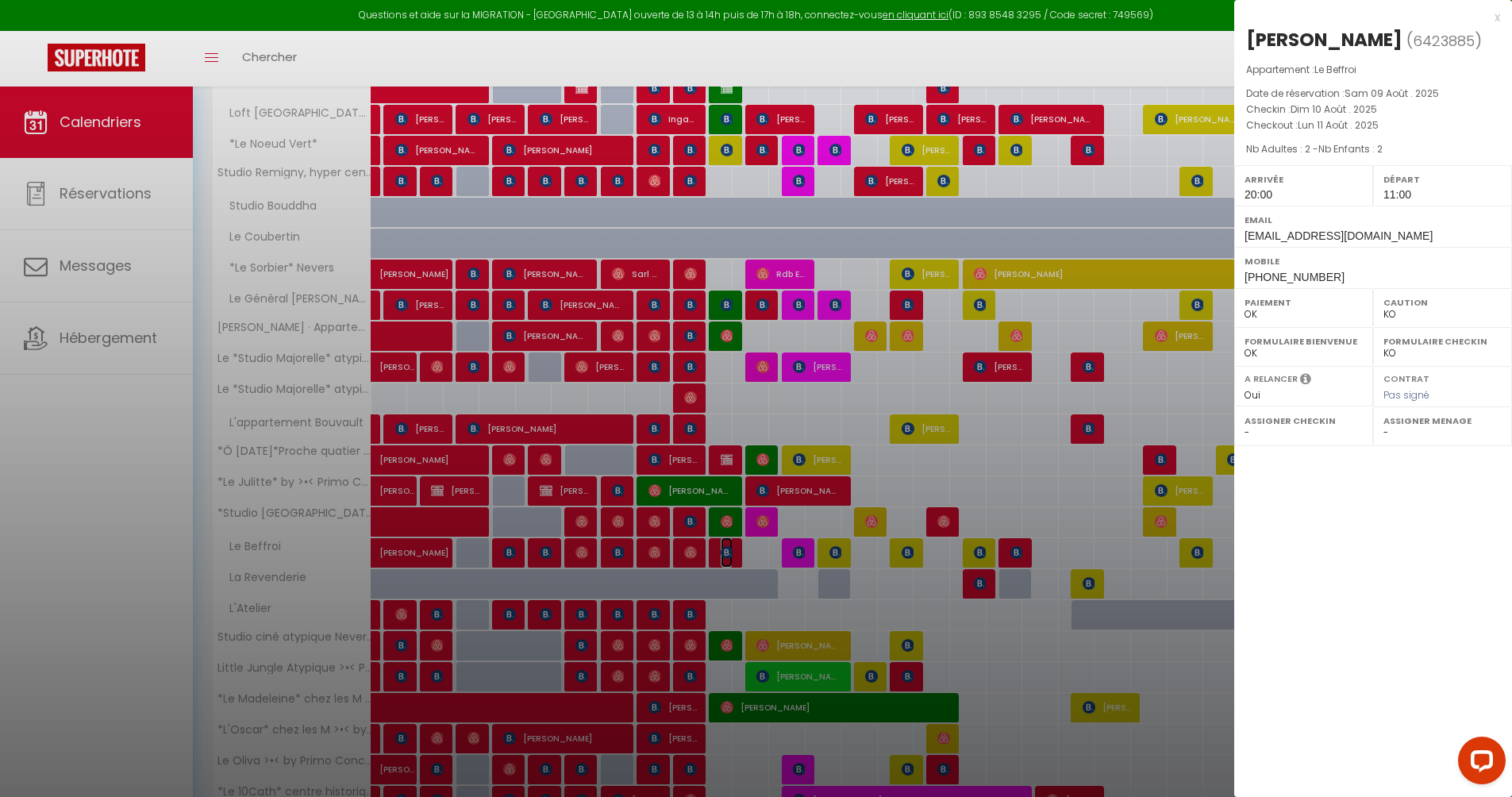
select select "49559"
click at [727, 588] on div at bounding box center [756, 398] width 1512 height 797
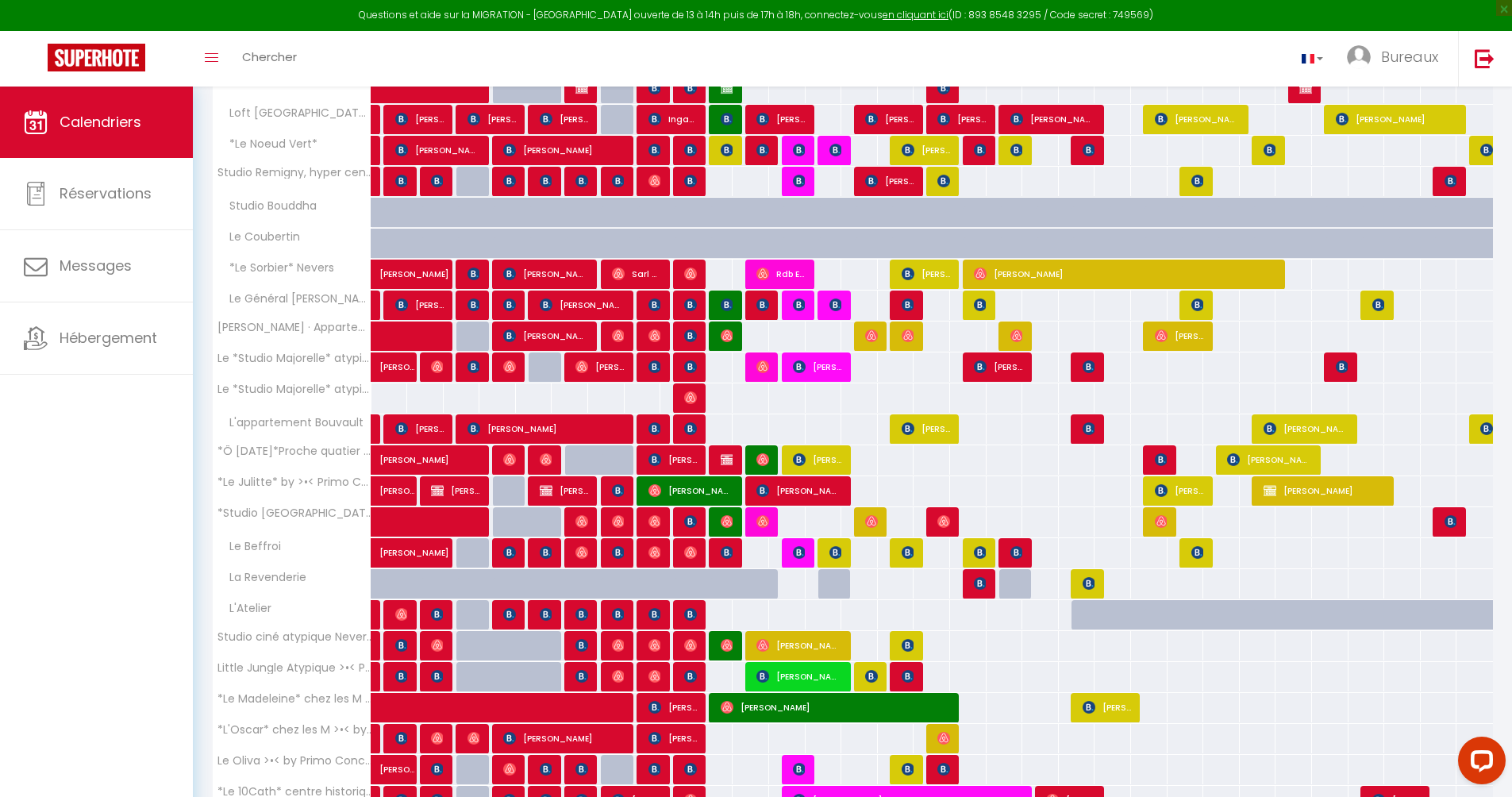
click at [727, 588] on div at bounding box center [728, 593] width 37 height 30
click at [758, 580] on div at bounding box center [764, 593] width 37 height 30
